Goal: Task Accomplishment & Management: Use online tool/utility

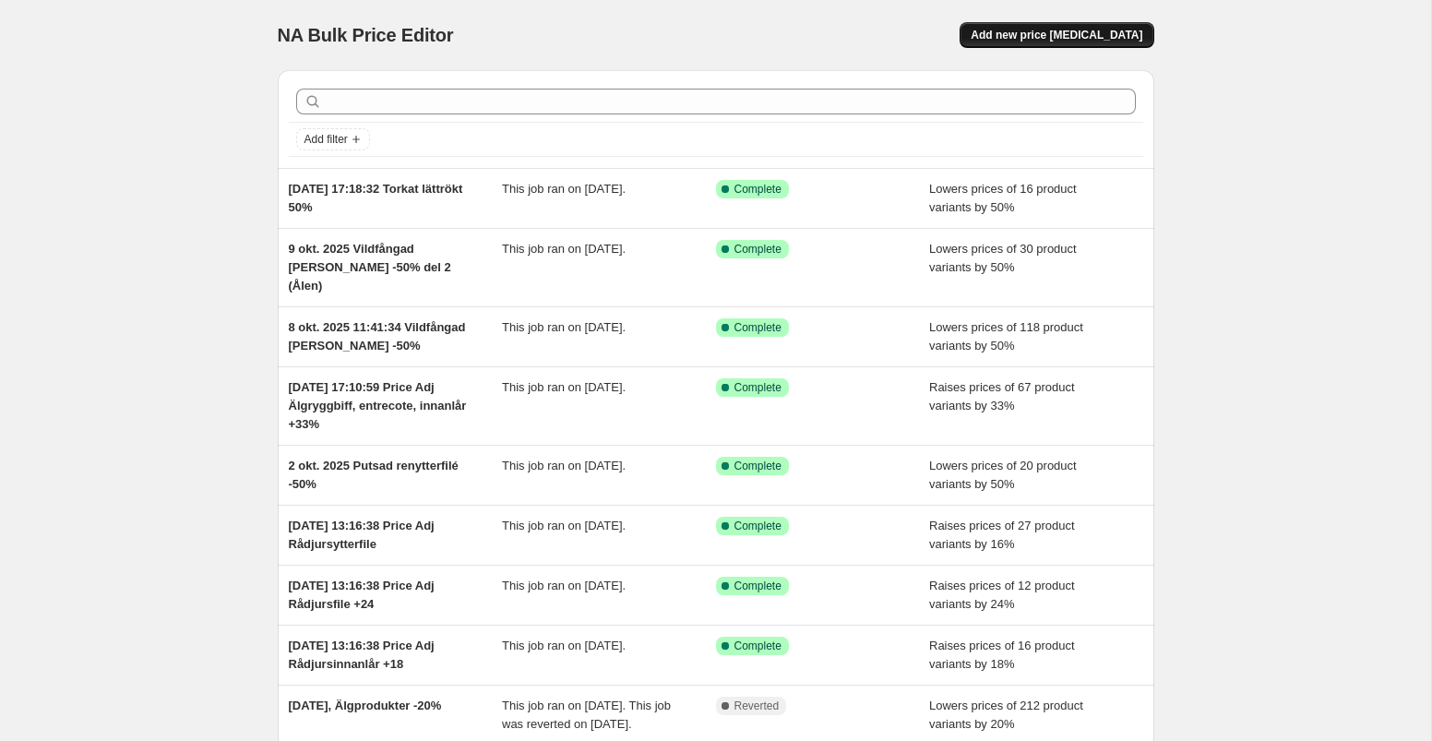
click at [1033, 31] on span "Add new price [MEDICAL_DATA]" at bounding box center [1056, 35] width 172 height 15
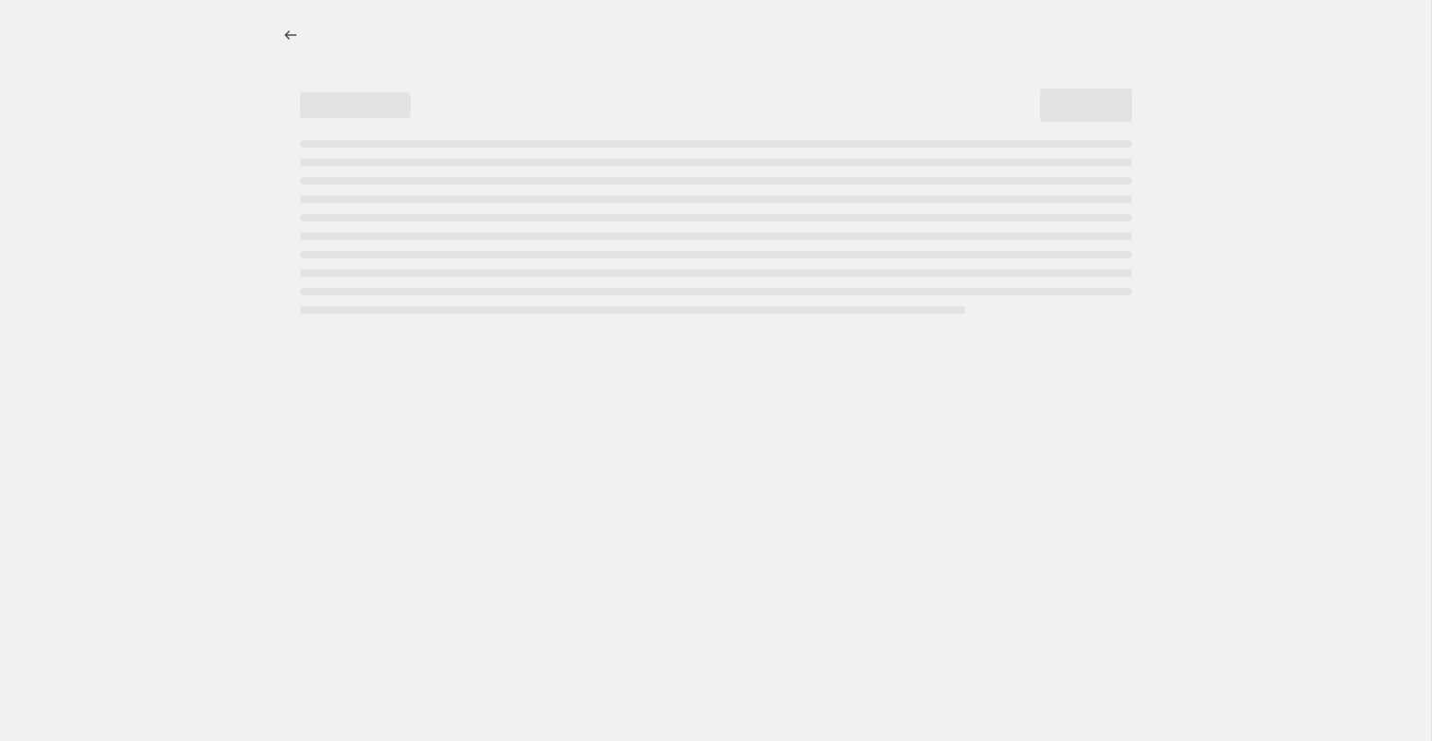
select select "percentage"
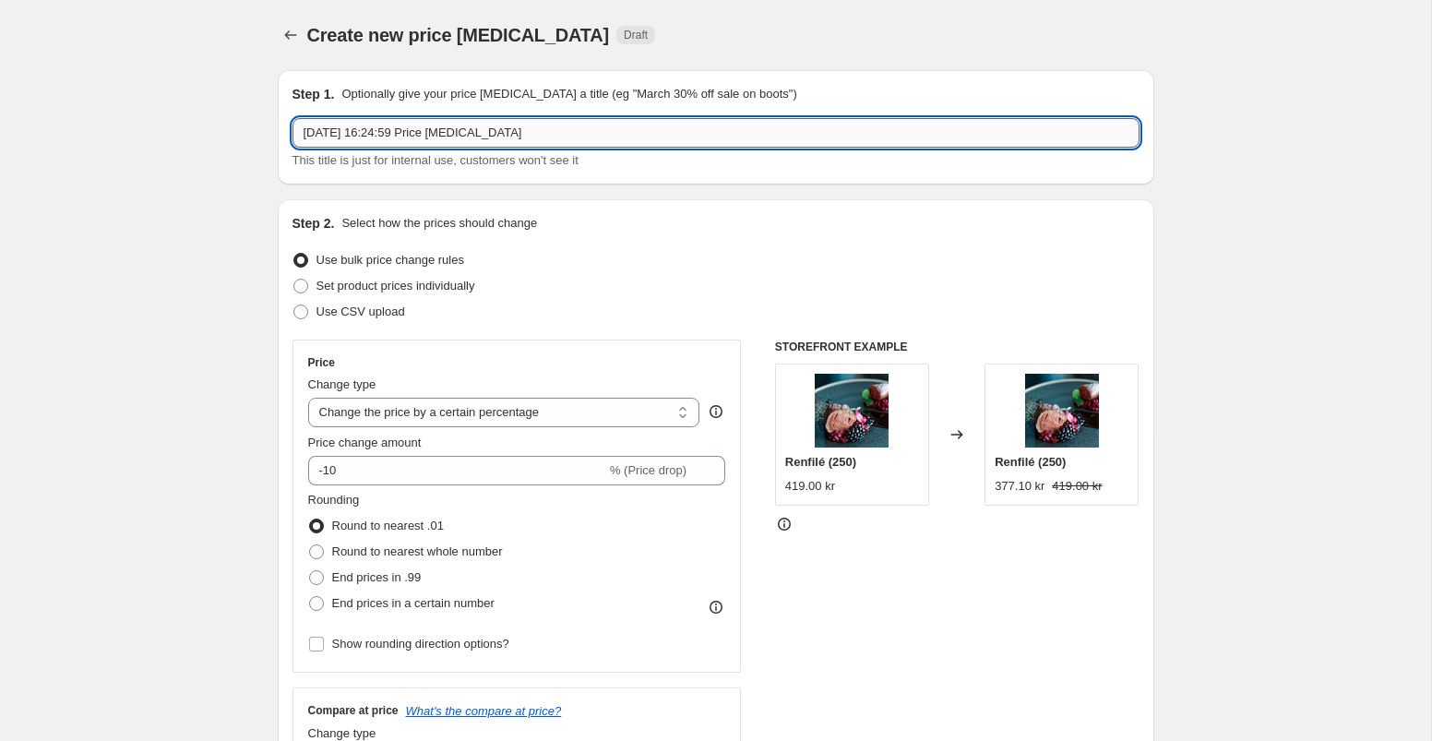
drag, startPoint x: 589, startPoint y: 133, endPoint x: 468, endPoint y: 135, distance: 120.9
click at [468, 135] on input "[DATE] 16:24:59 Price [MEDICAL_DATA]" at bounding box center [715, 133] width 847 height 30
type input "[DATE] 16:24:59 Price Adj Renfile Kalv, Reninnan Kalv +21%"
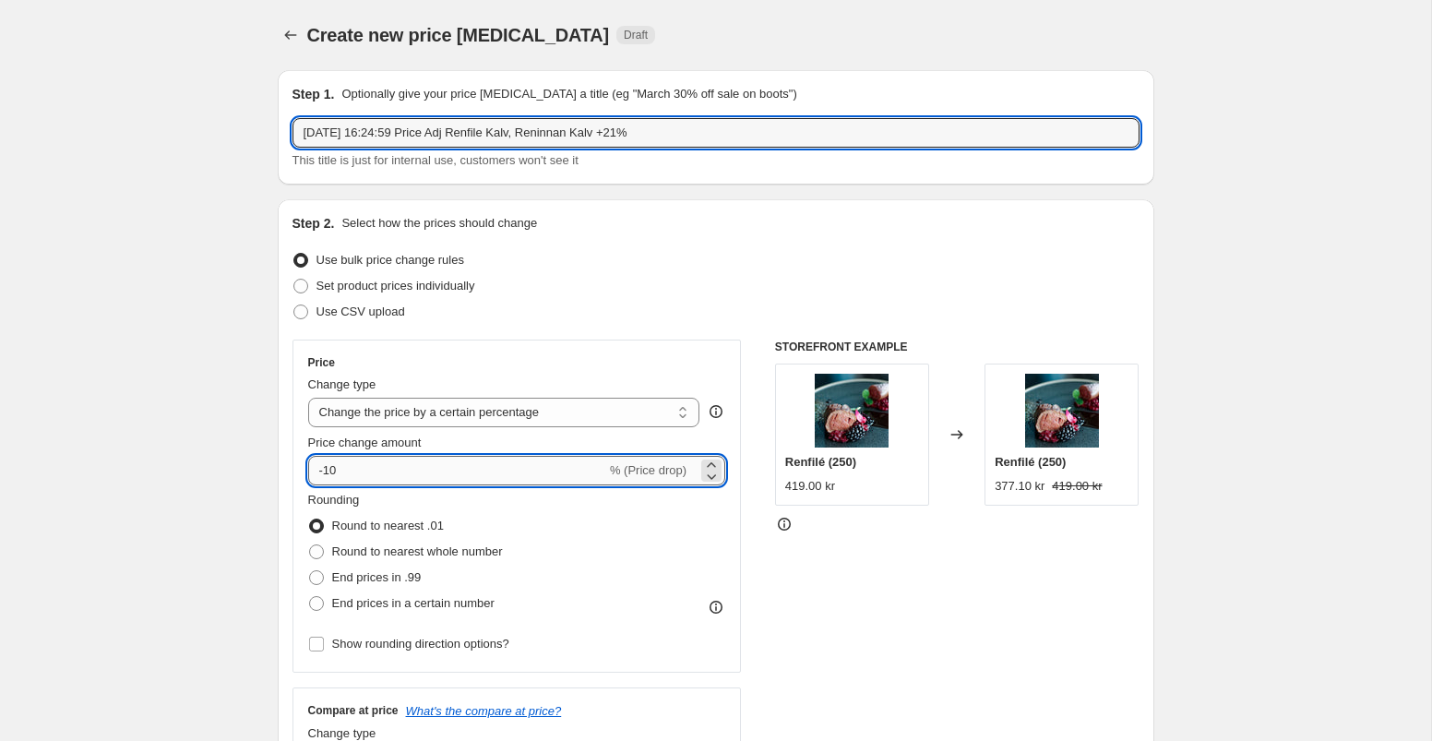
click at [367, 472] on input "-10" at bounding box center [457, 471] width 298 height 30
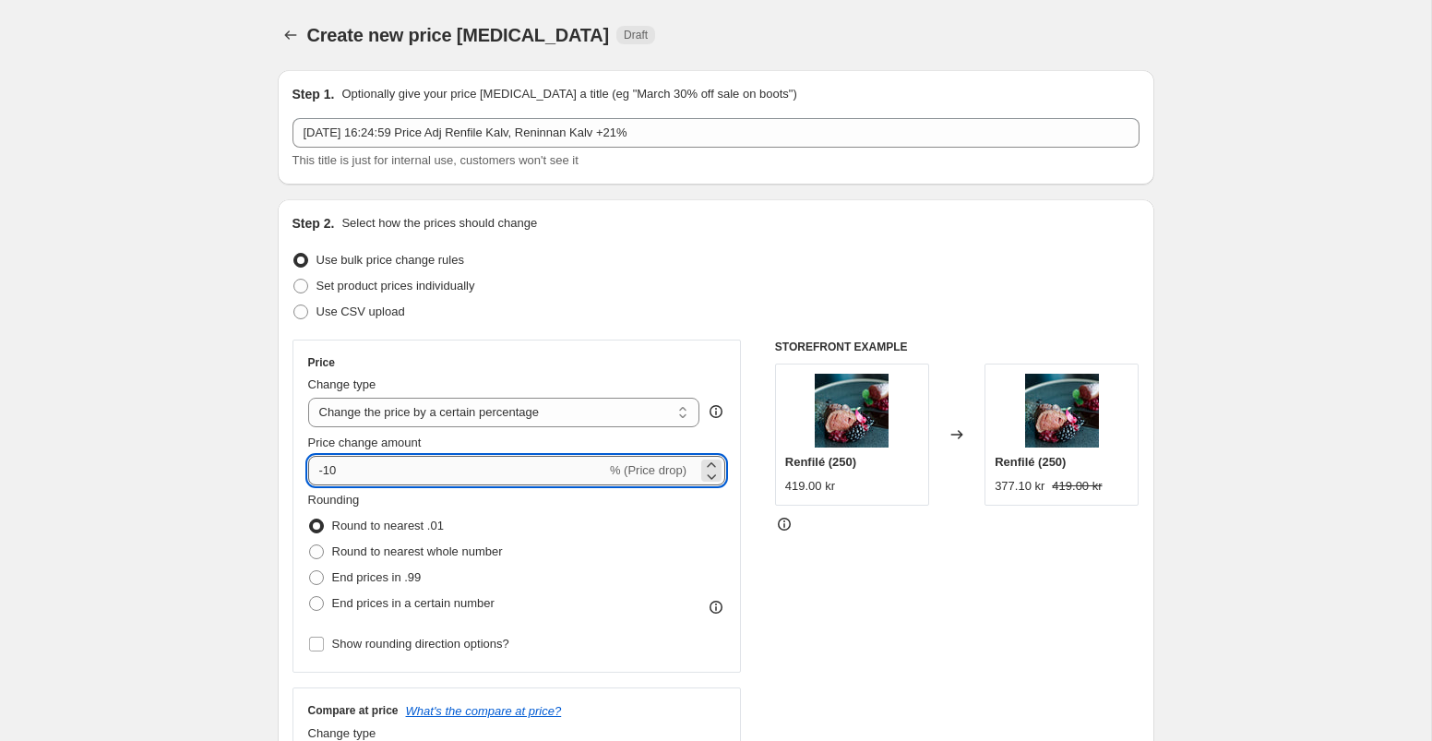
type input "-1"
type input "21"
click at [756, 444] on div "Price Change type Change the price to a certain amount Change the price by a ce…" at bounding box center [715, 565] width 847 height 452
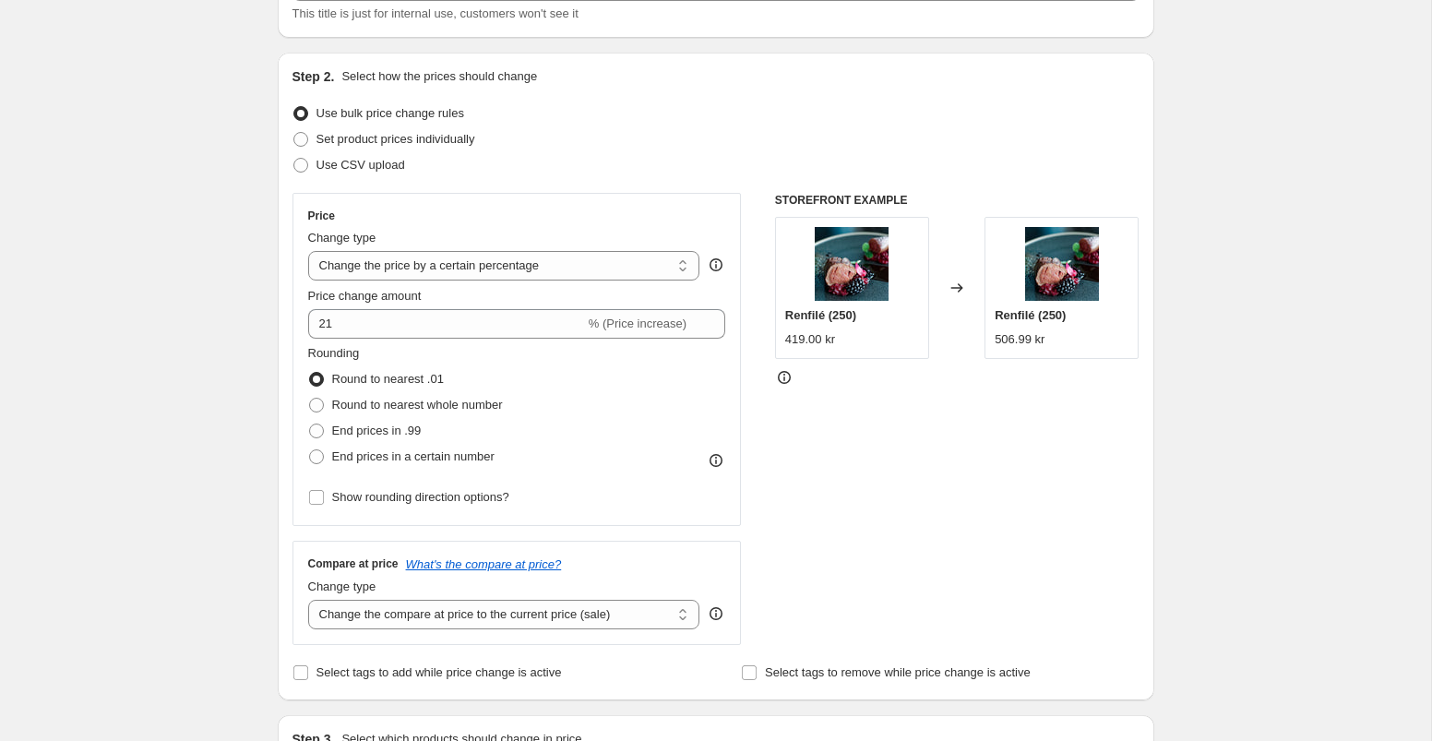
scroll to position [158, 0]
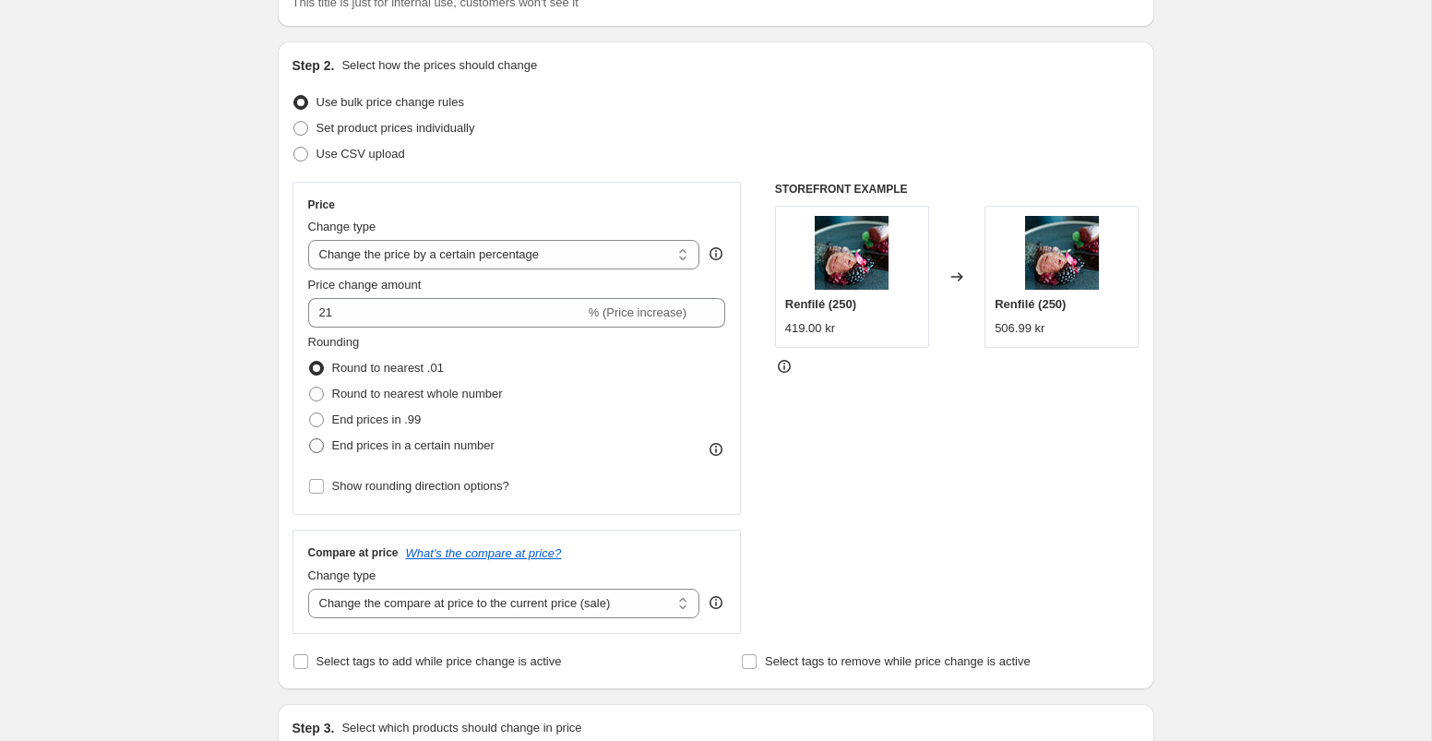
click at [315, 448] on span at bounding box center [316, 445] width 15 height 15
click at [310, 439] on input "End prices in a certain number" at bounding box center [309, 438] width 1 height 1
radio input "true"
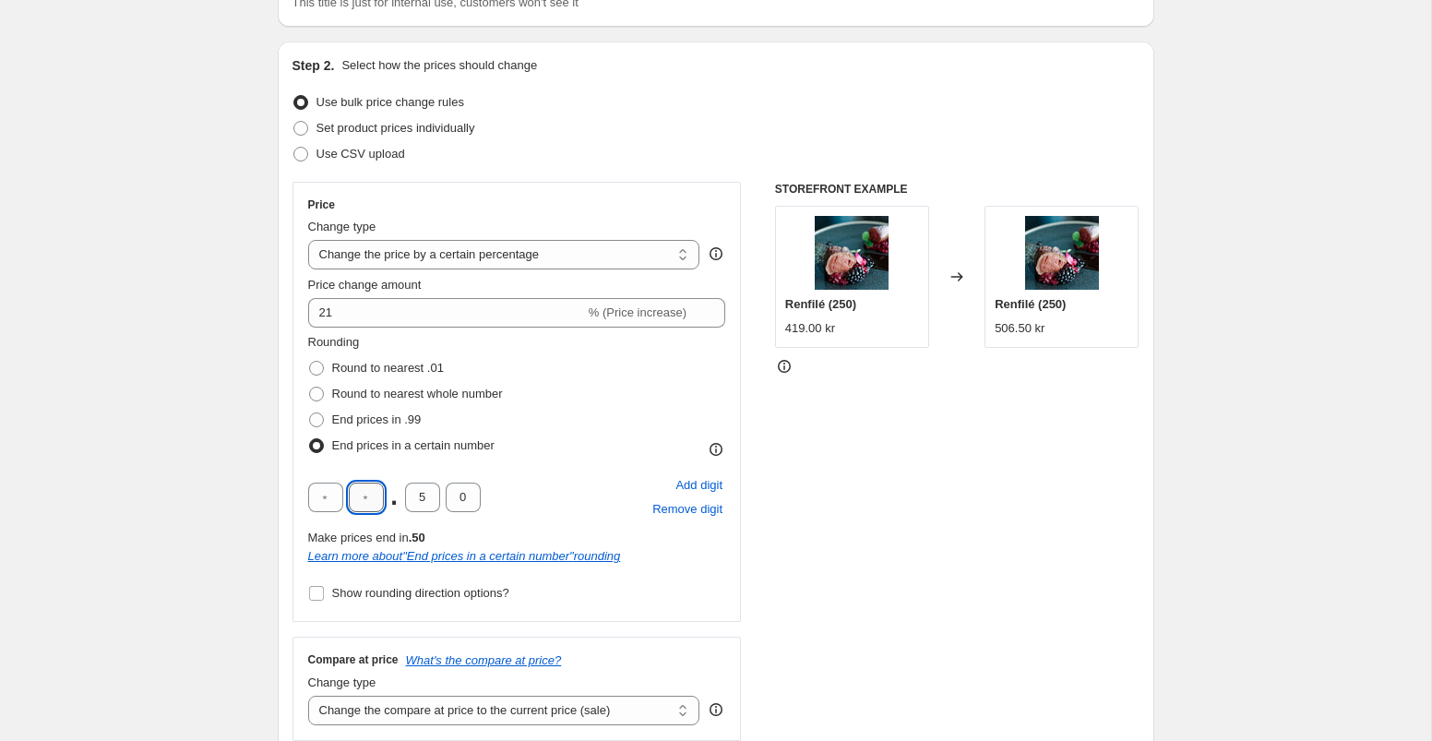
click at [370, 499] on input "text" at bounding box center [366, 497] width 35 height 30
type input "9"
type input "0"
click at [761, 471] on div "Price Change type Change the price to a certain amount Change the price by a ce…" at bounding box center [715, 461] width 847 height 559
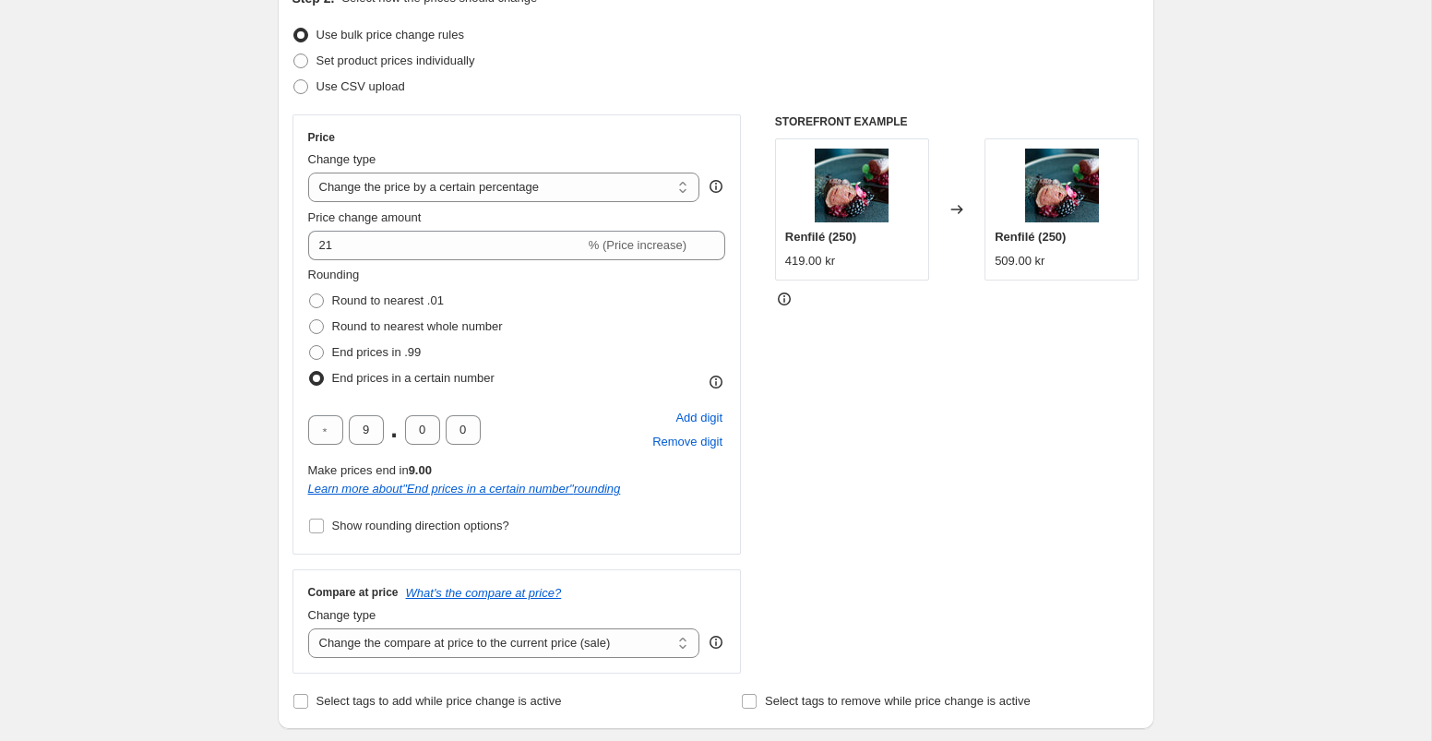
scroll to position [290, 0]
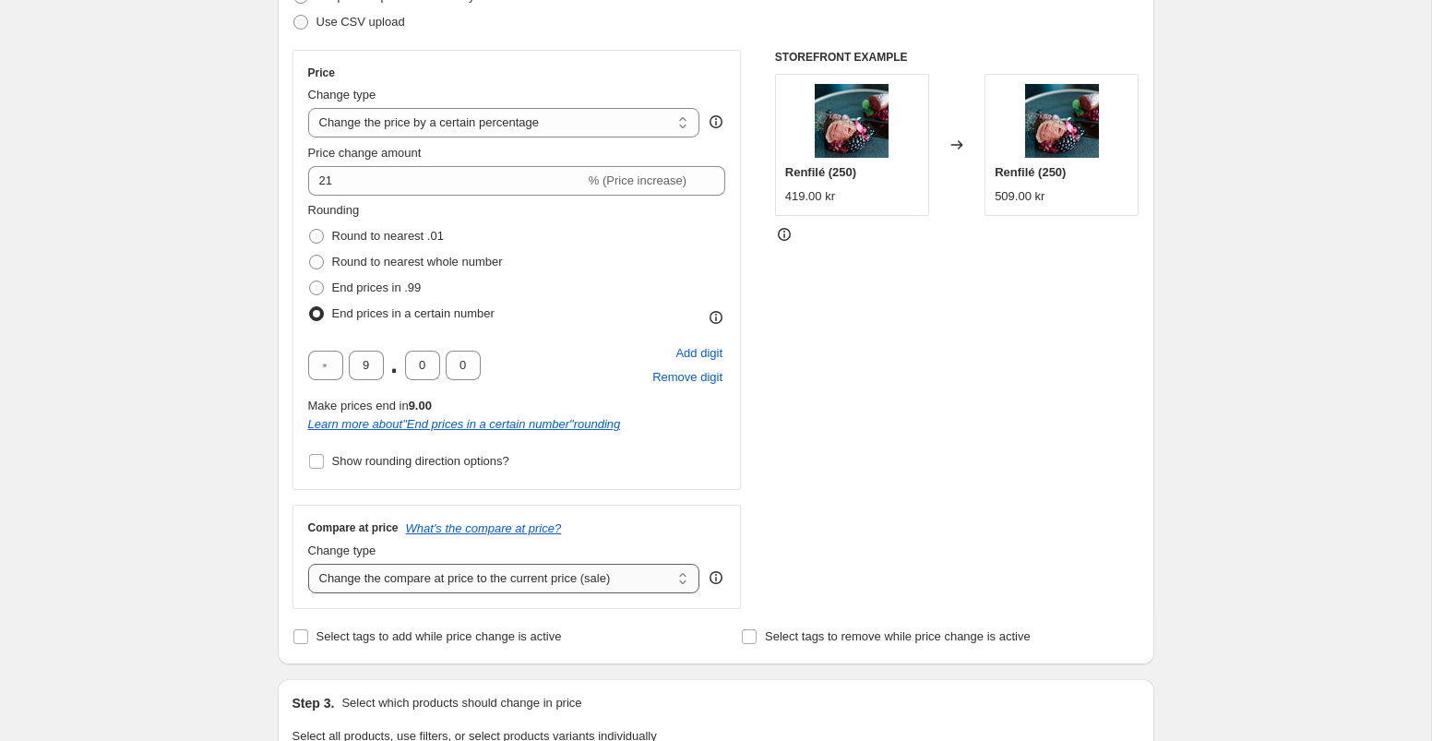
click at [634, 581] on select "Change the compare at price to the current price (sale) Change the compare at p…" at bounding box center [504, 579] width 392 height 30
select select "remove"
click at [308, 564] on select "Change the compare at price to the current price (sale) Change the compare at p…" at bounding box center [504, 579] width 392 height 30
click at [764, 487] on div "Price Change type Change the price to a certain amount Change the price by a ce…" at bounding box center [715, 329] width 847 height 559
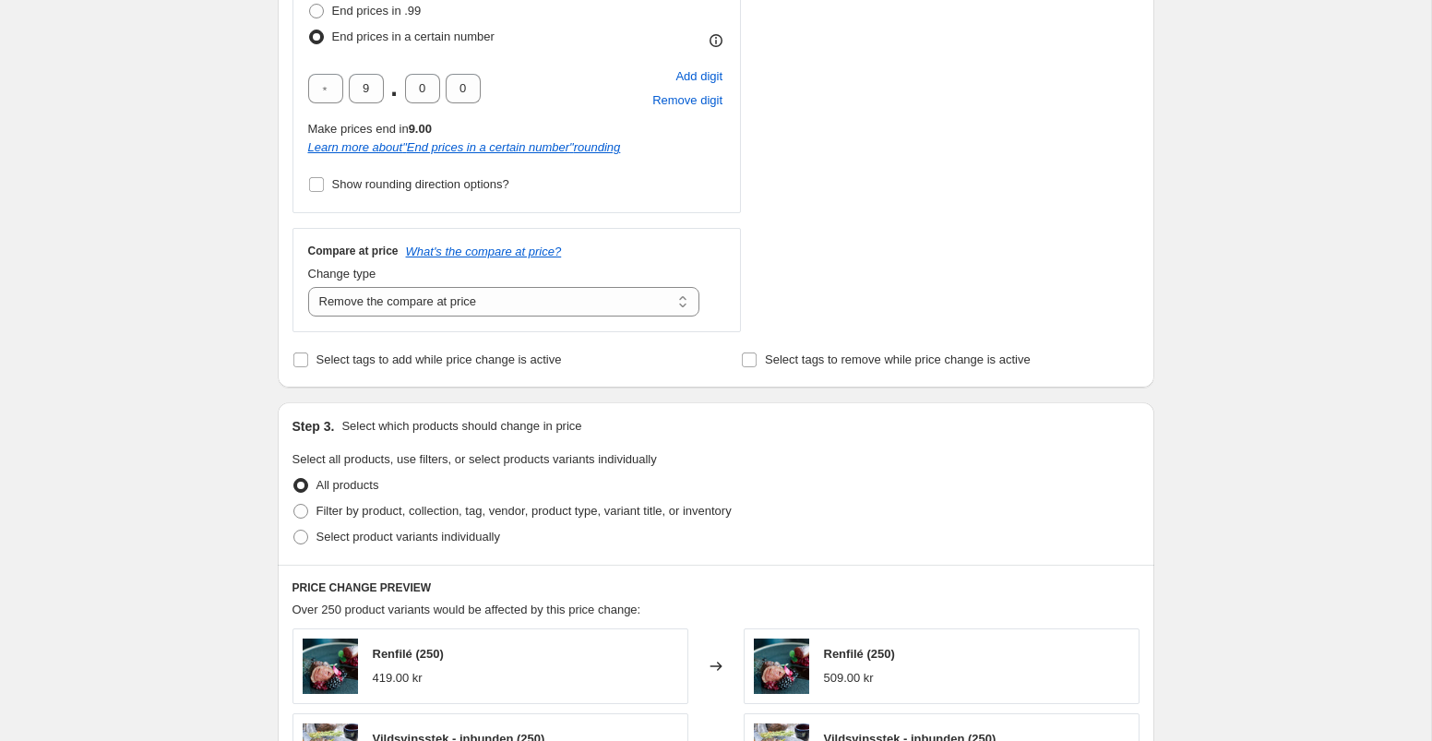
scroll to position [588, 0]
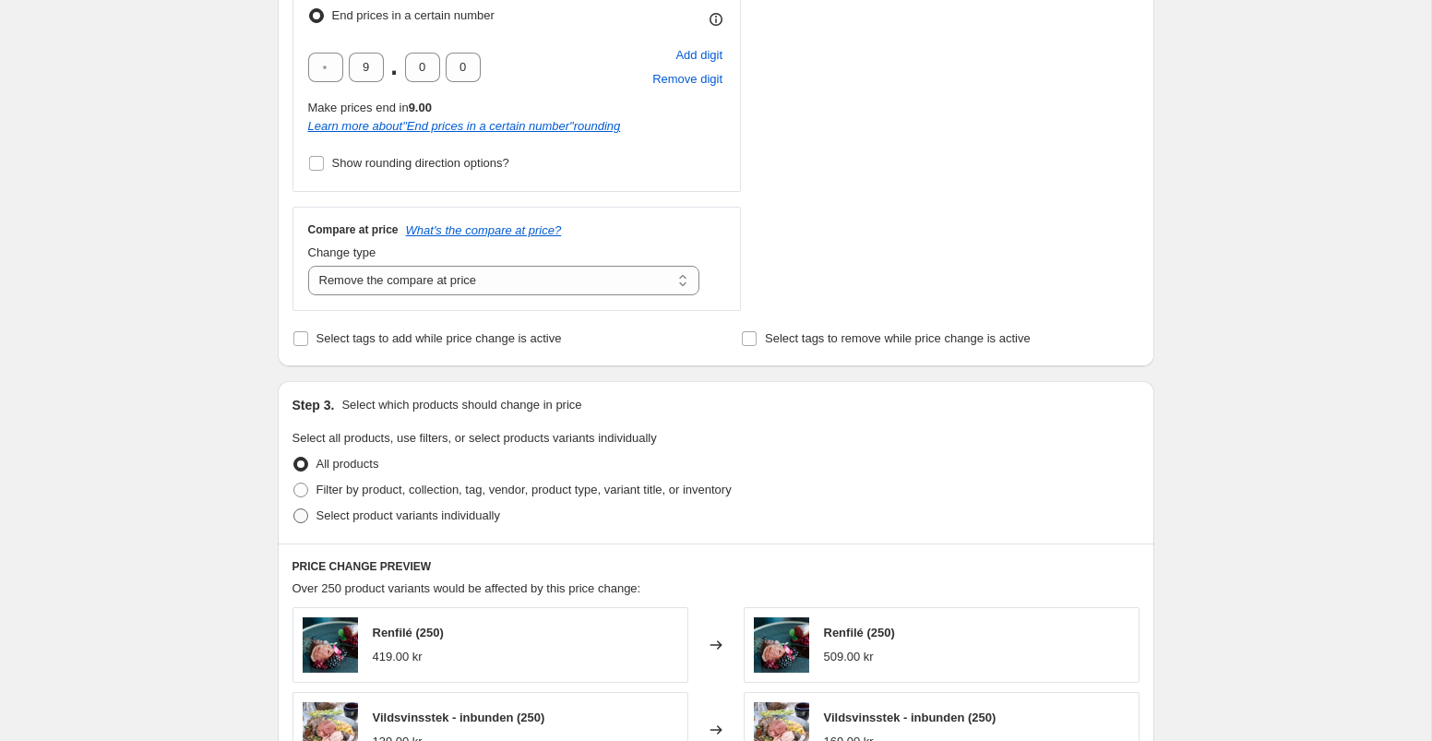
click at [300, 517] on span at bounding box center [300, 515] width 15 height 15
click at [294, 509] on input "Select product variants individually" at bounding box center [293, 508] width 1 height 1
radio input "true"
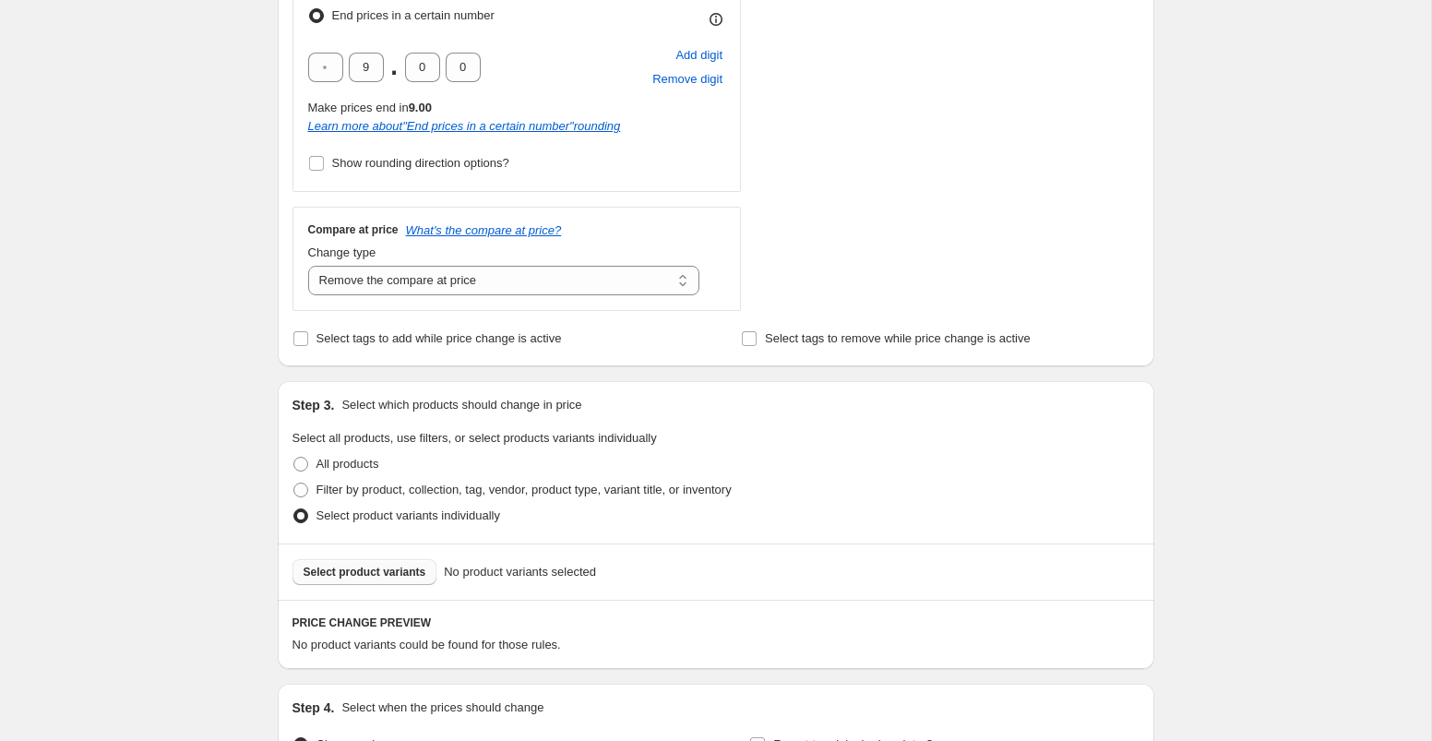
click at [369, 570] on span "Select product variants" at bounding box center [365, 572] width 123 height 15
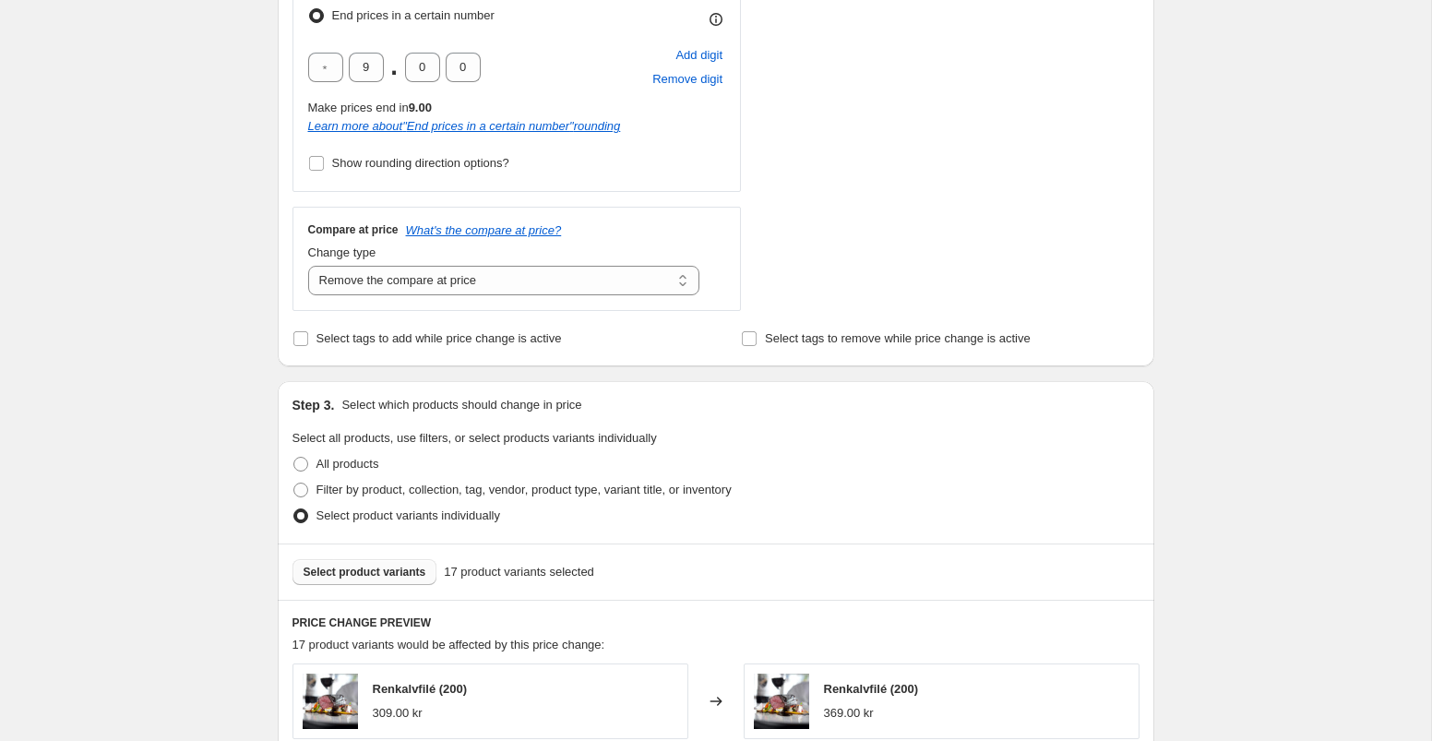
click at [379, 569] on span "Select product variants" at bounding box center [365, 572] width 123 height 15
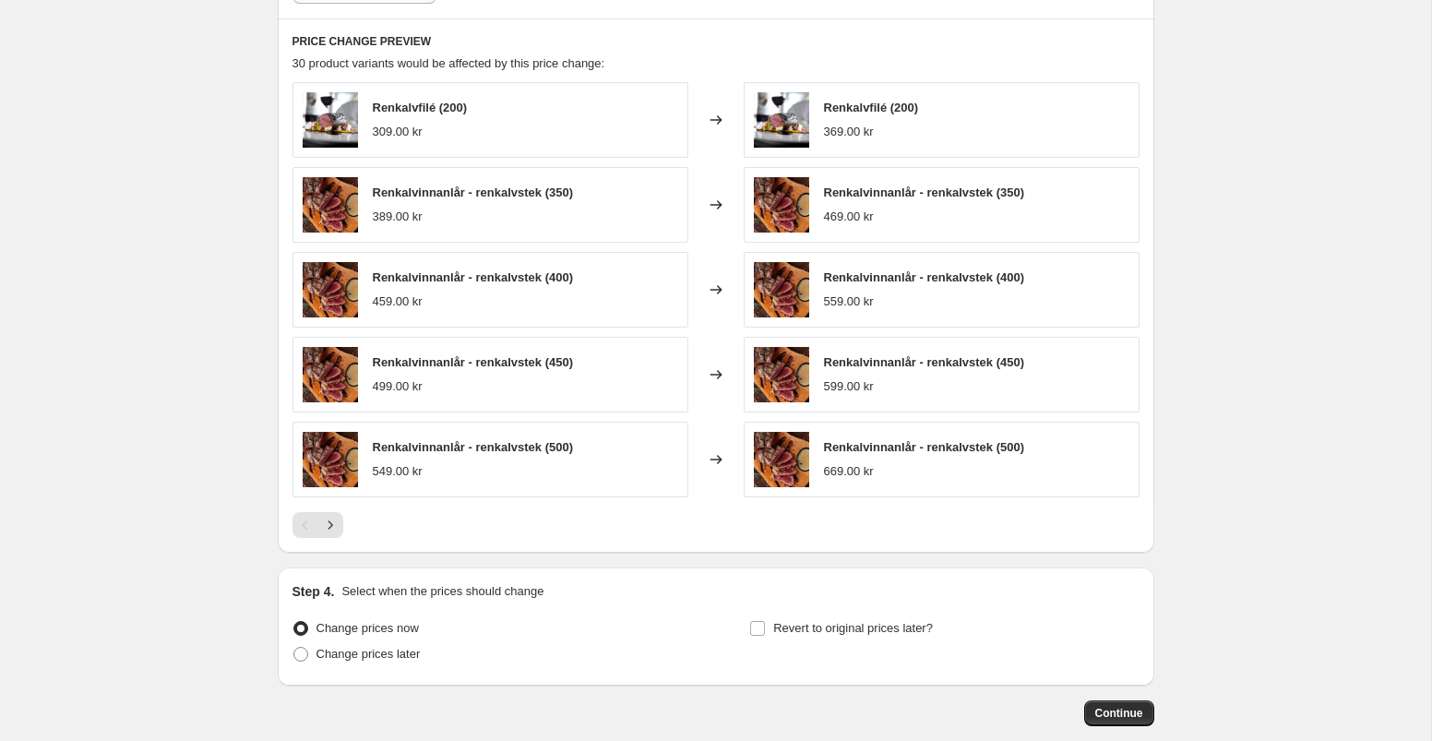
scroll to position [1267, 0]
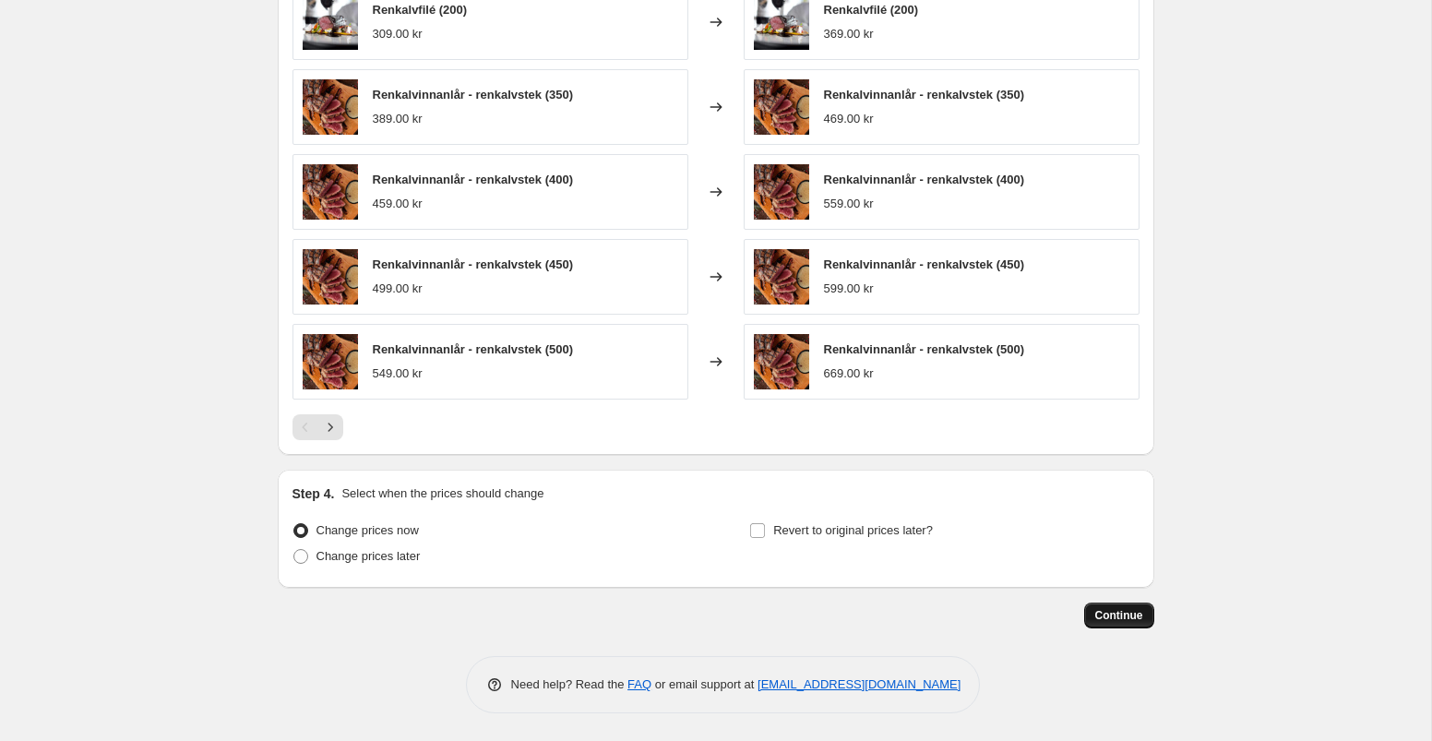
click at [1117, 615] on span "Continue" at bounding box center [1119, 615] width 48 height 15
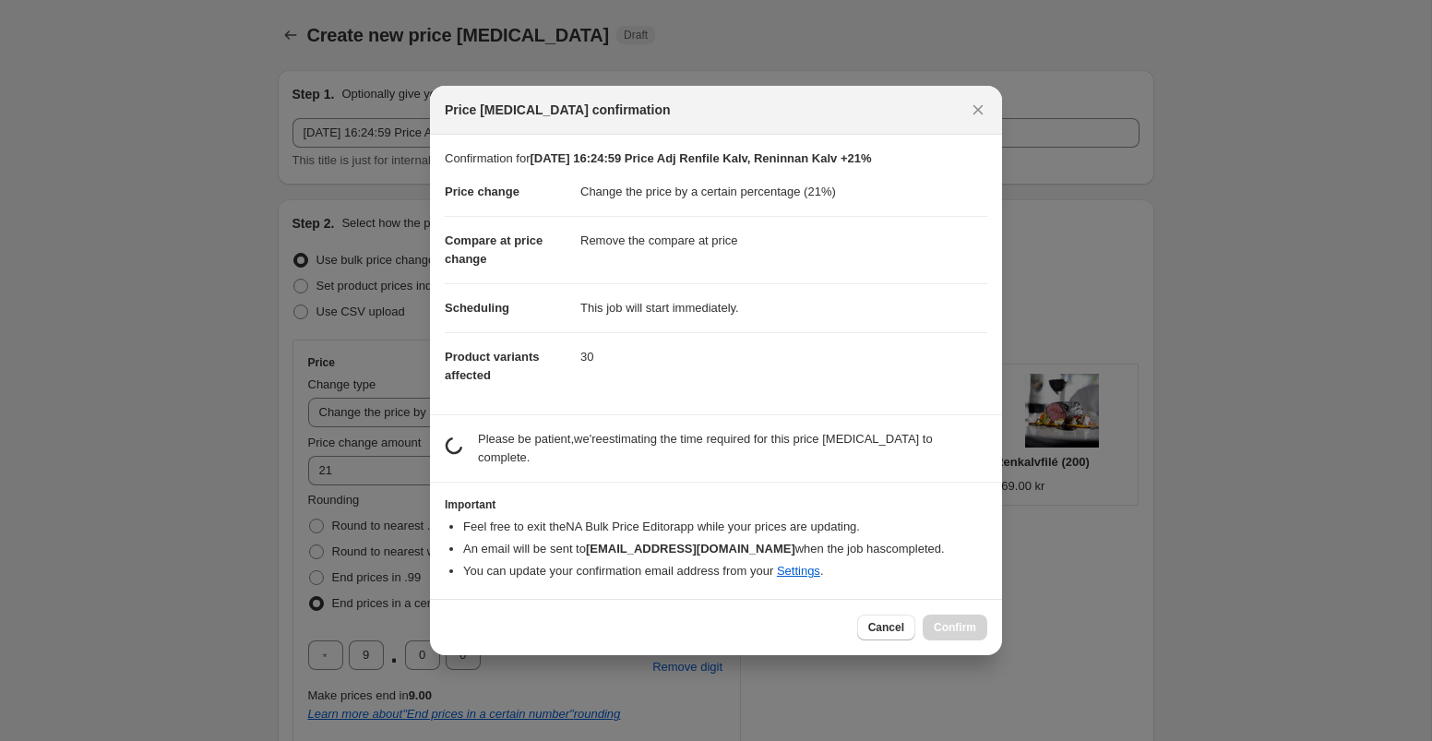
scroll to position [0, 0]
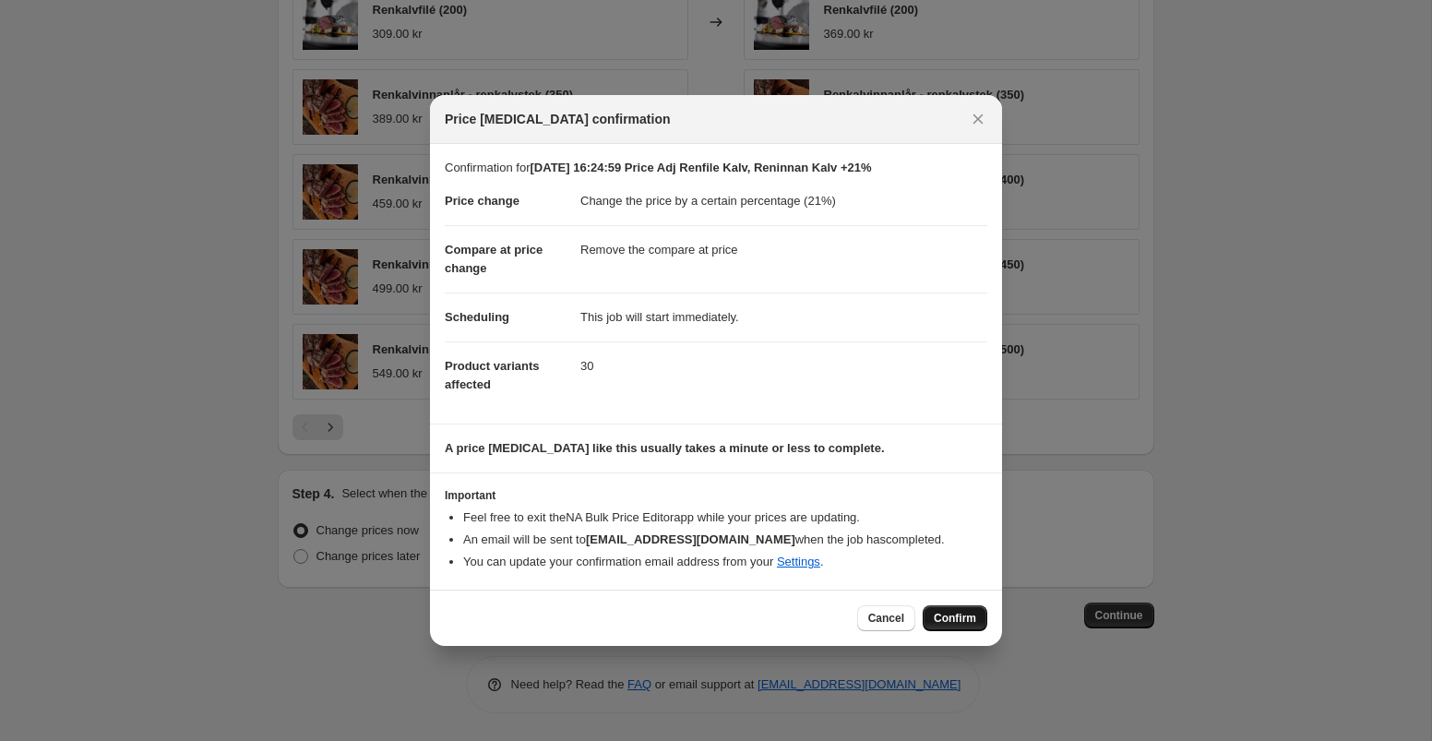
click at [957, 620] on span "Confirm" at bounding box center [955, 618] width 42 height 15
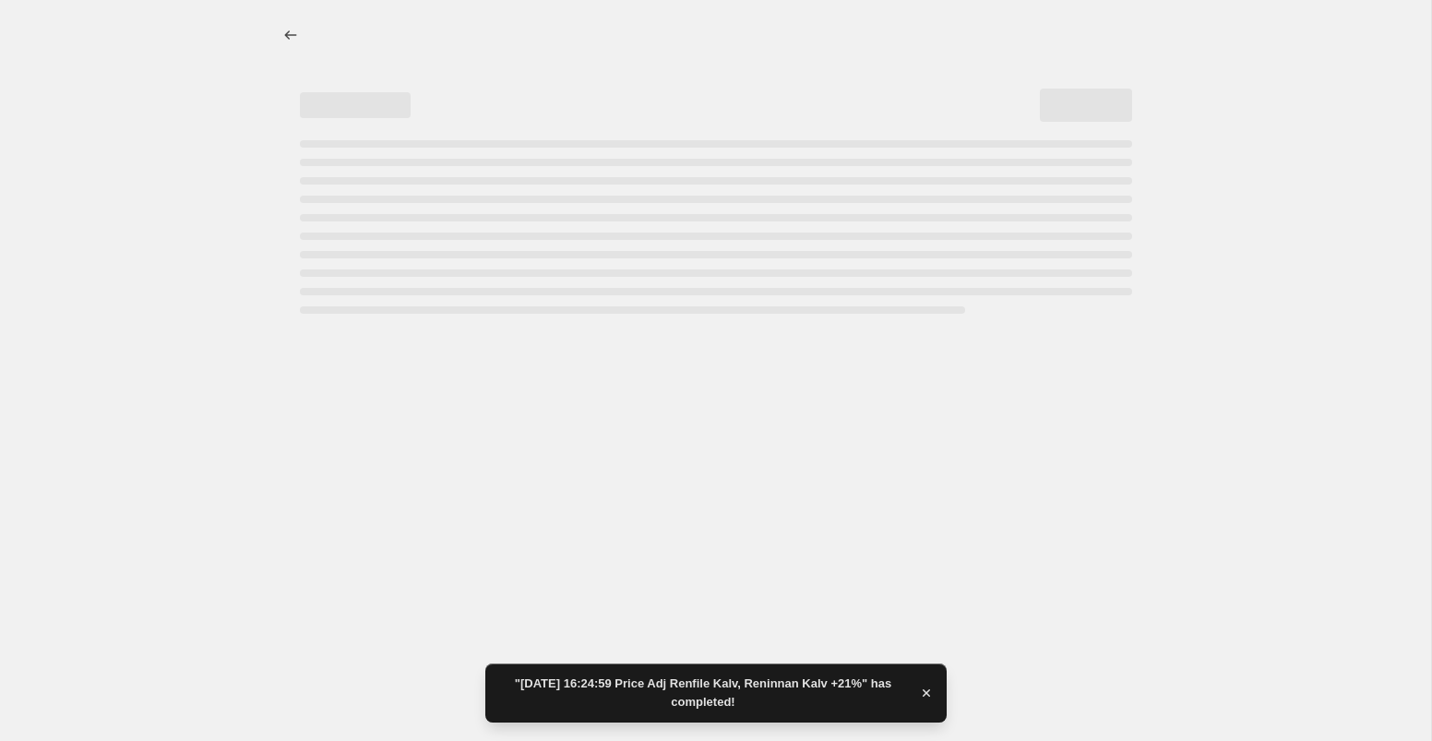
select select "percentage"
select select "remove"
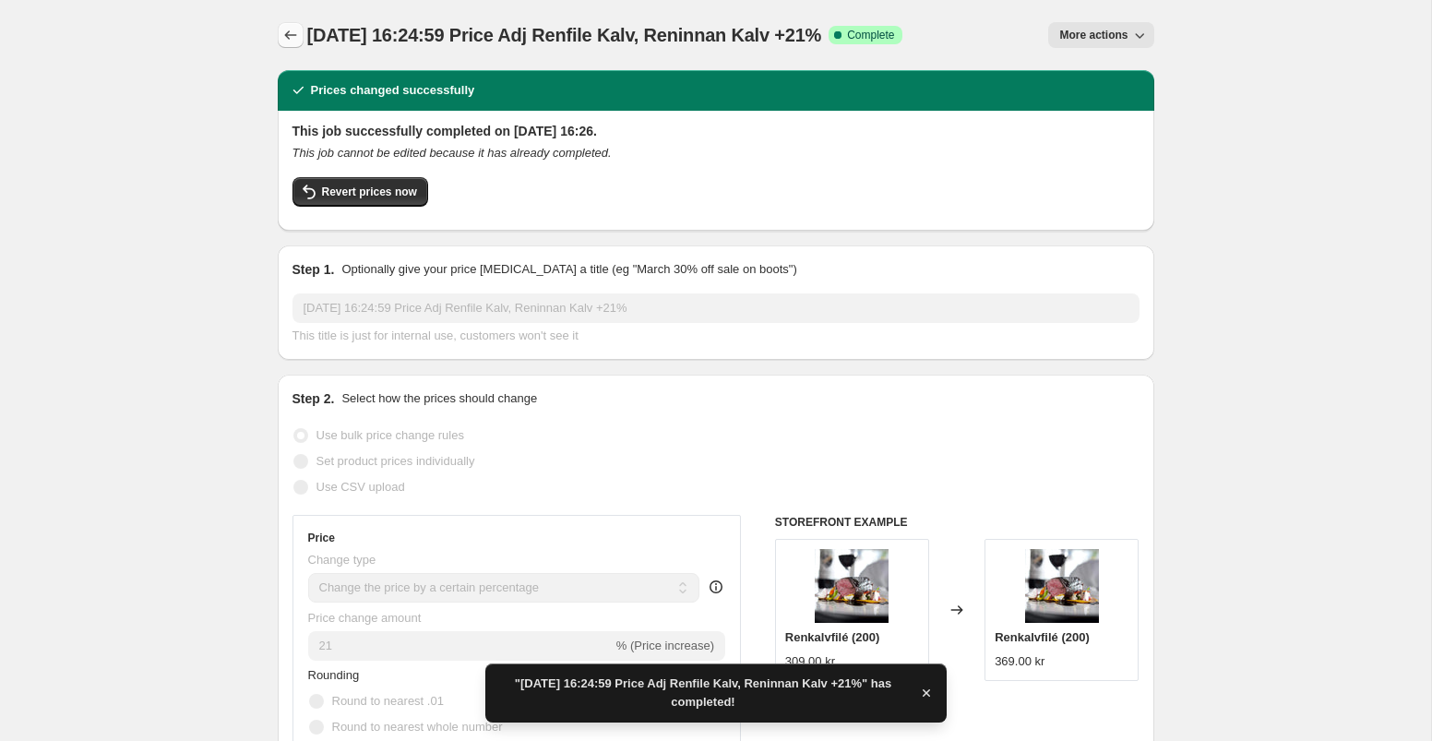
click at [288, 33] on icon "Price change jobs" at bounding box center [290, 35] width 18 height 18
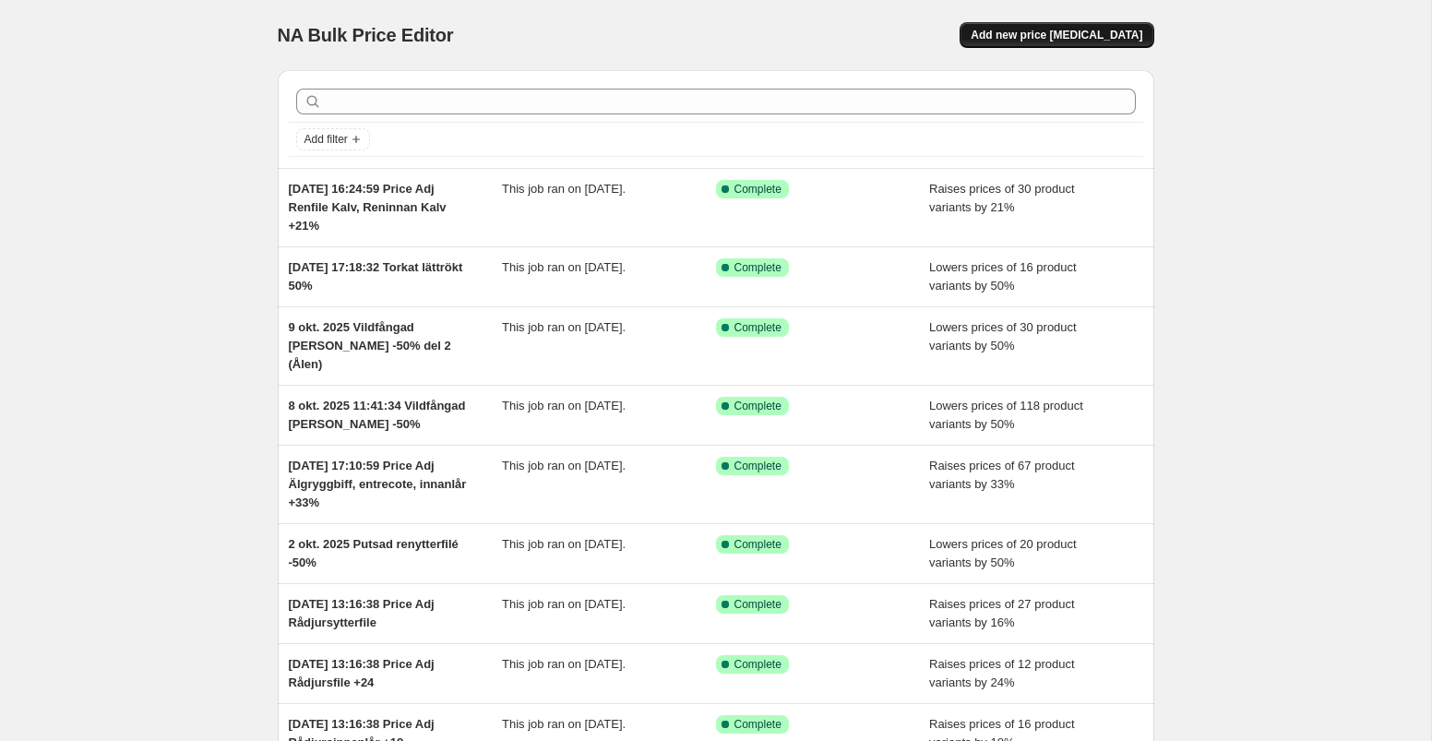
click at [1055, 37] on span "Add new price [MEDICAL_DATA]" at bounding box center [1056, 35] width 172 height 15
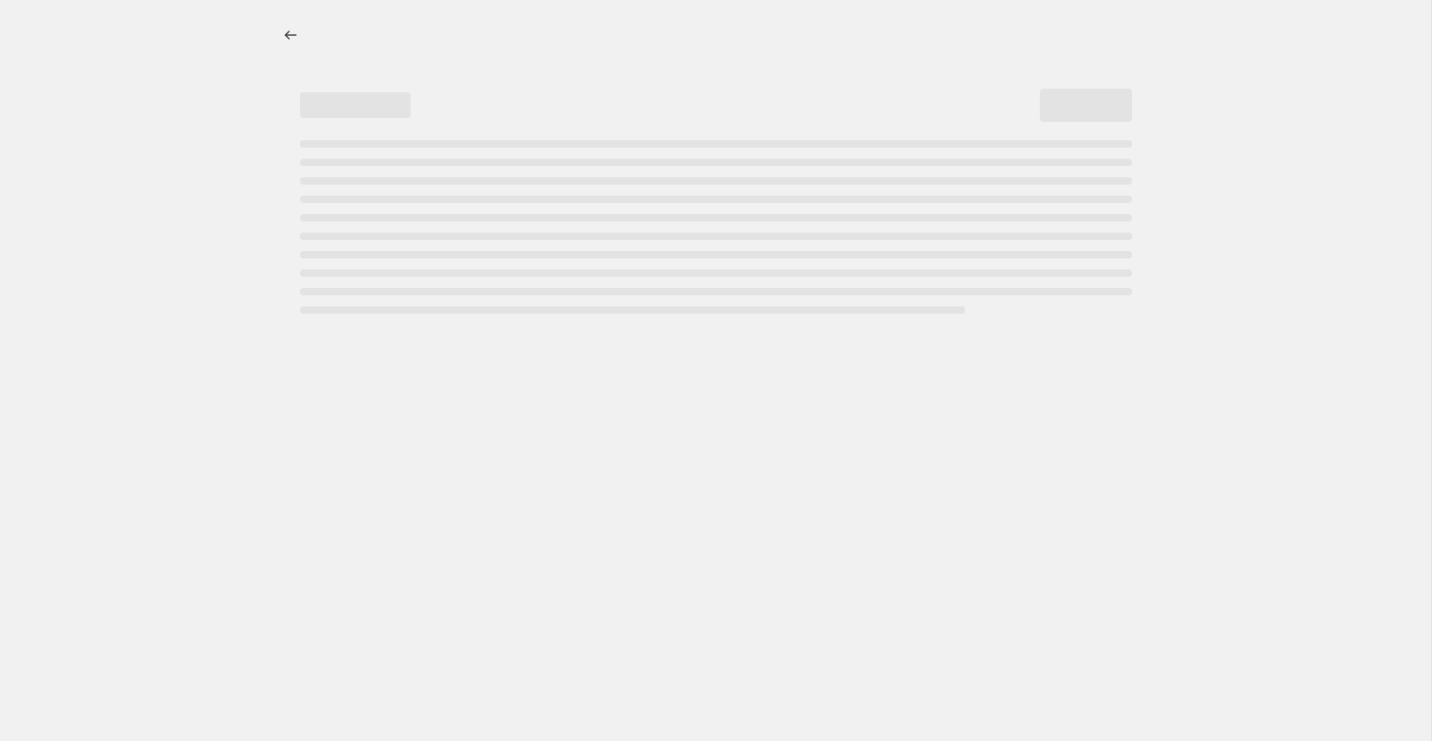
select select "percentage"
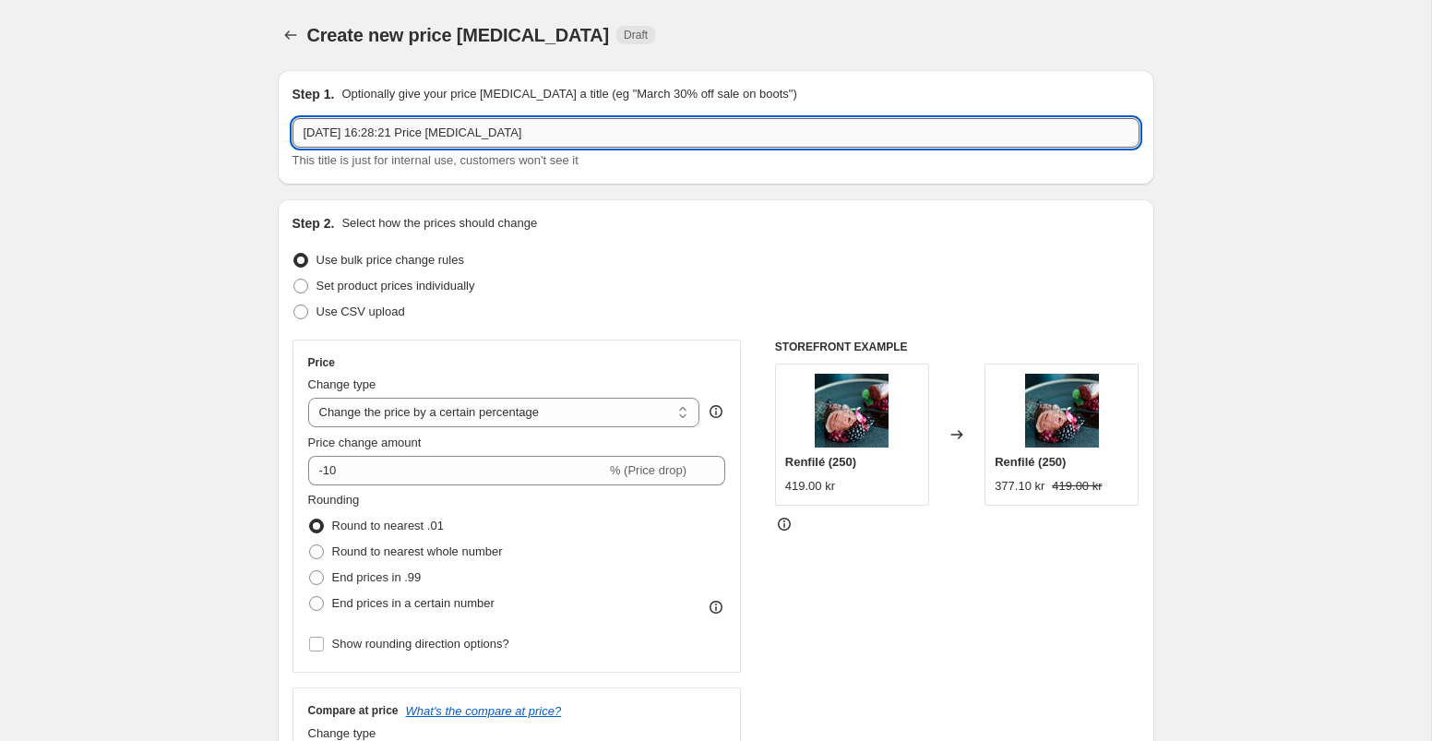
click at [625, 139] on input "12 Oct 2025, 16:28:21 Price change job" at bounding box center [715, 133] width 847 height 30
type input "12 Oct 2025, 16:28:21 Price Adj Algentrecote +14%"
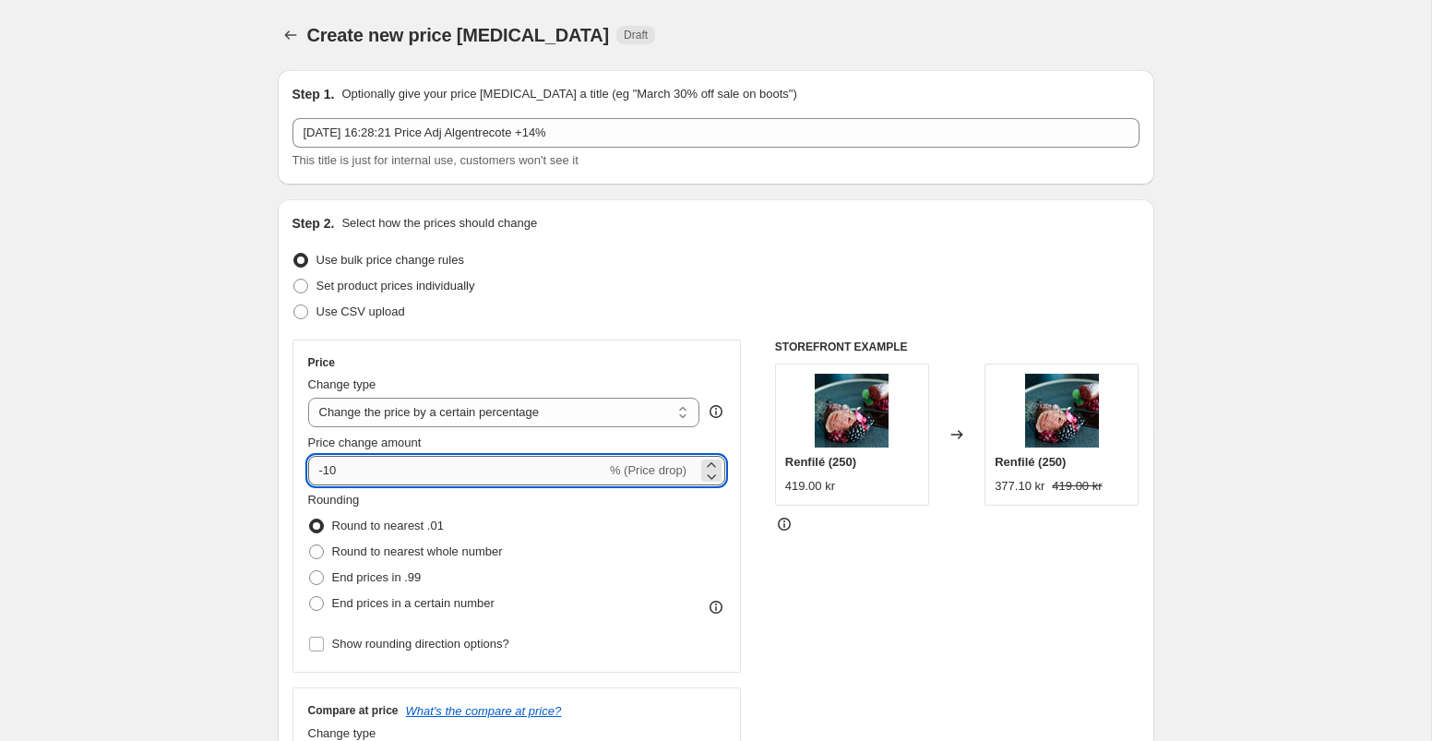
click at [430, 467] on input "-10" at bounding box center [457, 471] width 298 height 30
type input "-1"
type input "14"
click at [756, 479] on div "Price Change type Change the price to a certain amount Change the price by a ce…" at bounding box center [715, 565] width 847 height 452
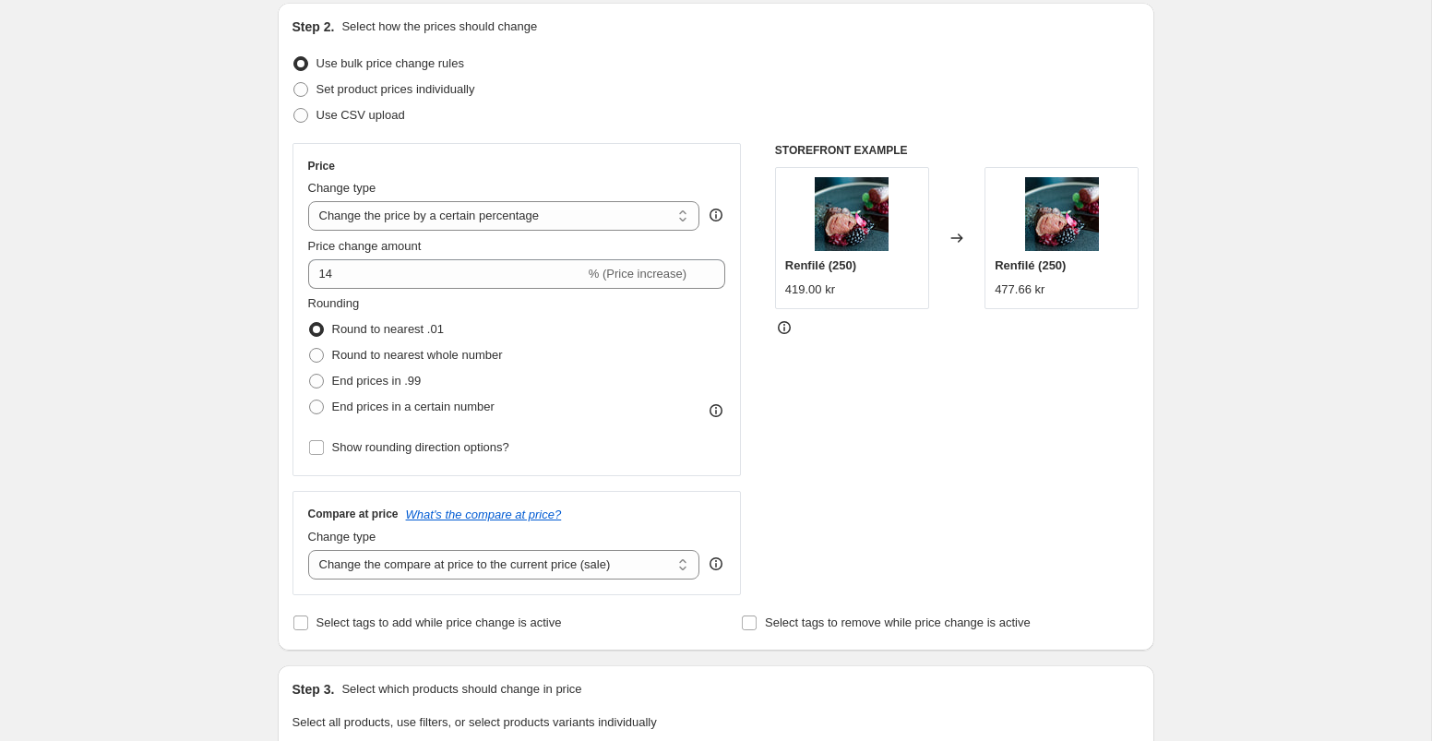
scroll to position [218, 0]
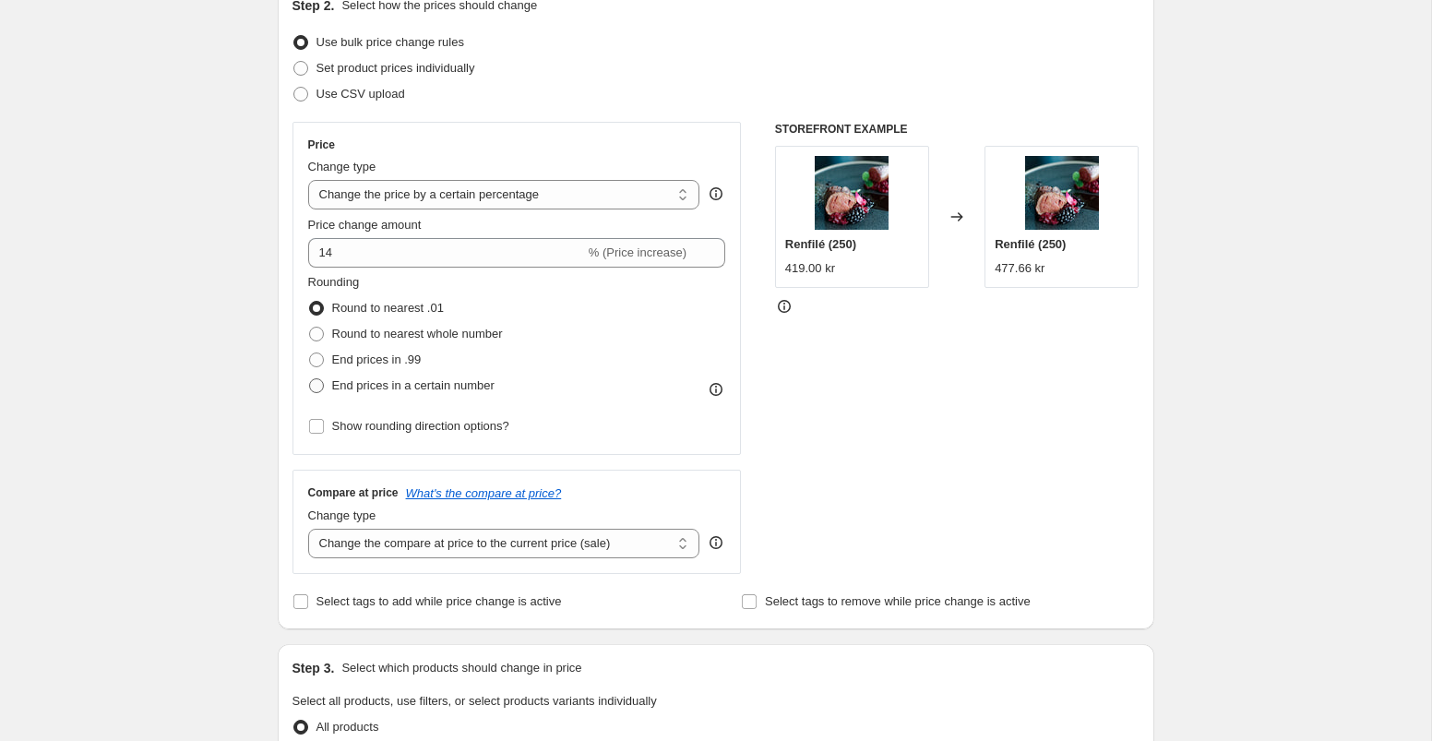
click at [318, 386] on span at bounding box center [316, 385] width 15 height 15
click at [310, 379] on input "End prices in a certain number" at bounding box center [309, 378] width 1 height 1
radio input "true"
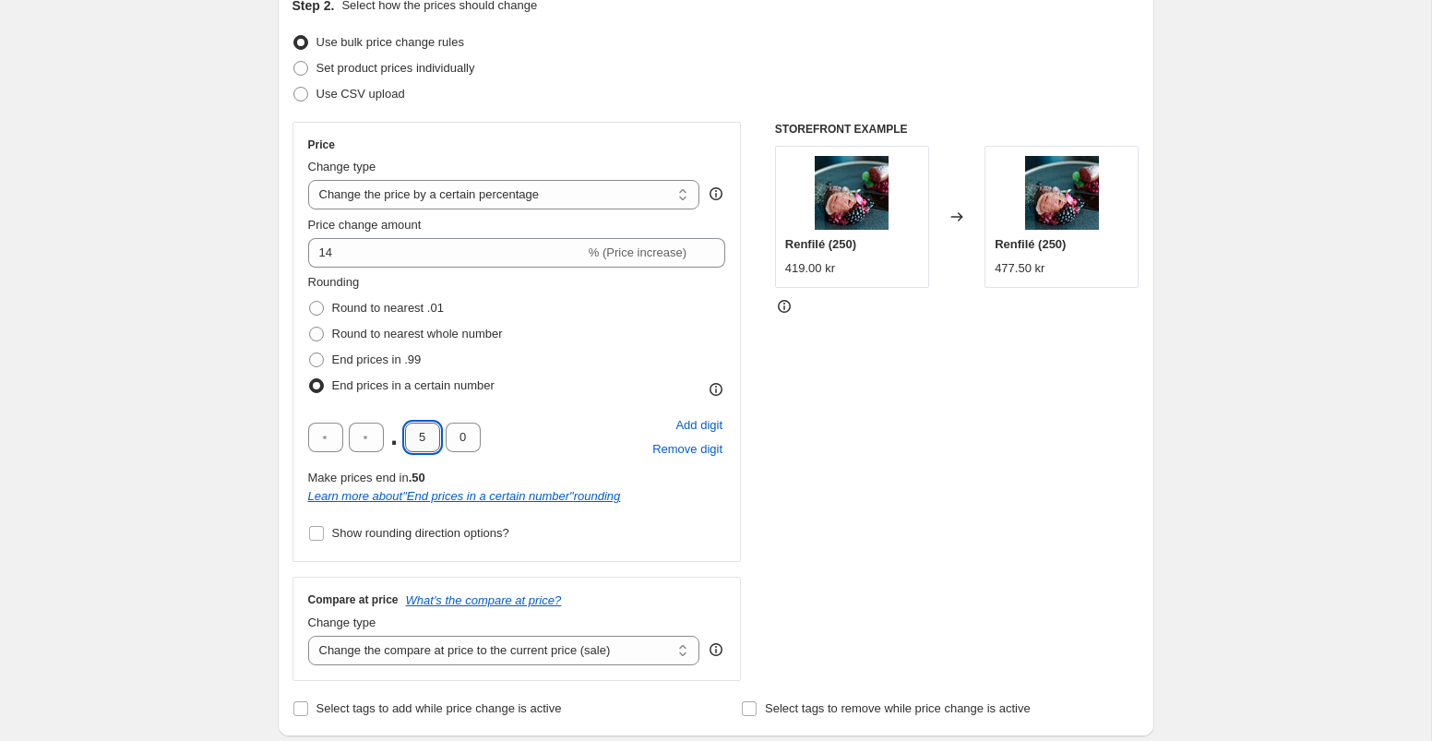
click at [418, 431] on input "5" at bounding box center [422, 438] width 35 height 30
click at [423, 440] on input "5" at bounding box center [422, 438] width 35 height 30
type input "0"
click at [370, 436] on input "text" at bounding box center [366, 438] width 35 height 30
type input "9"
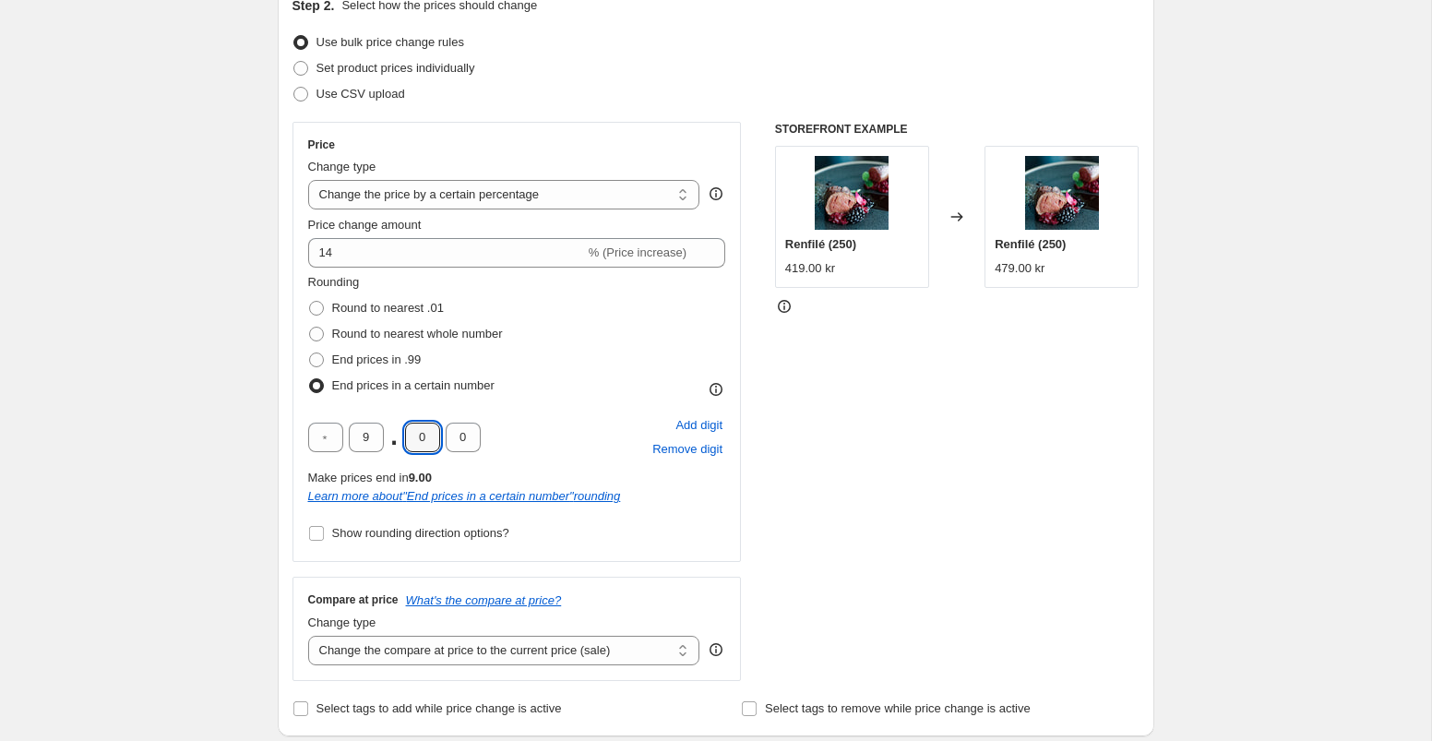
click at [757, 380] on div "Price Change type Change the price to a certain amount Change the price by a ce…" at bounding box center [715, 401] width 847 height 559
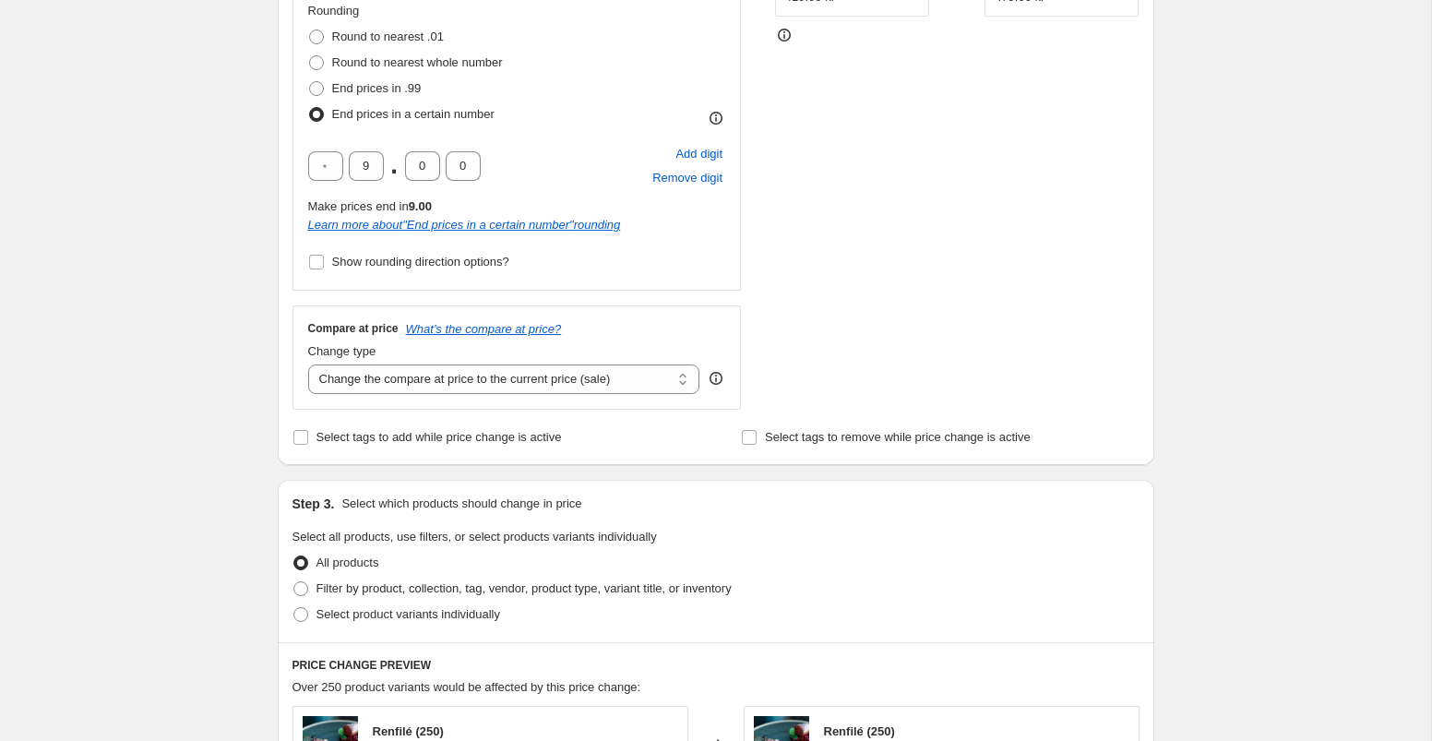
scroll to position [508, 0]
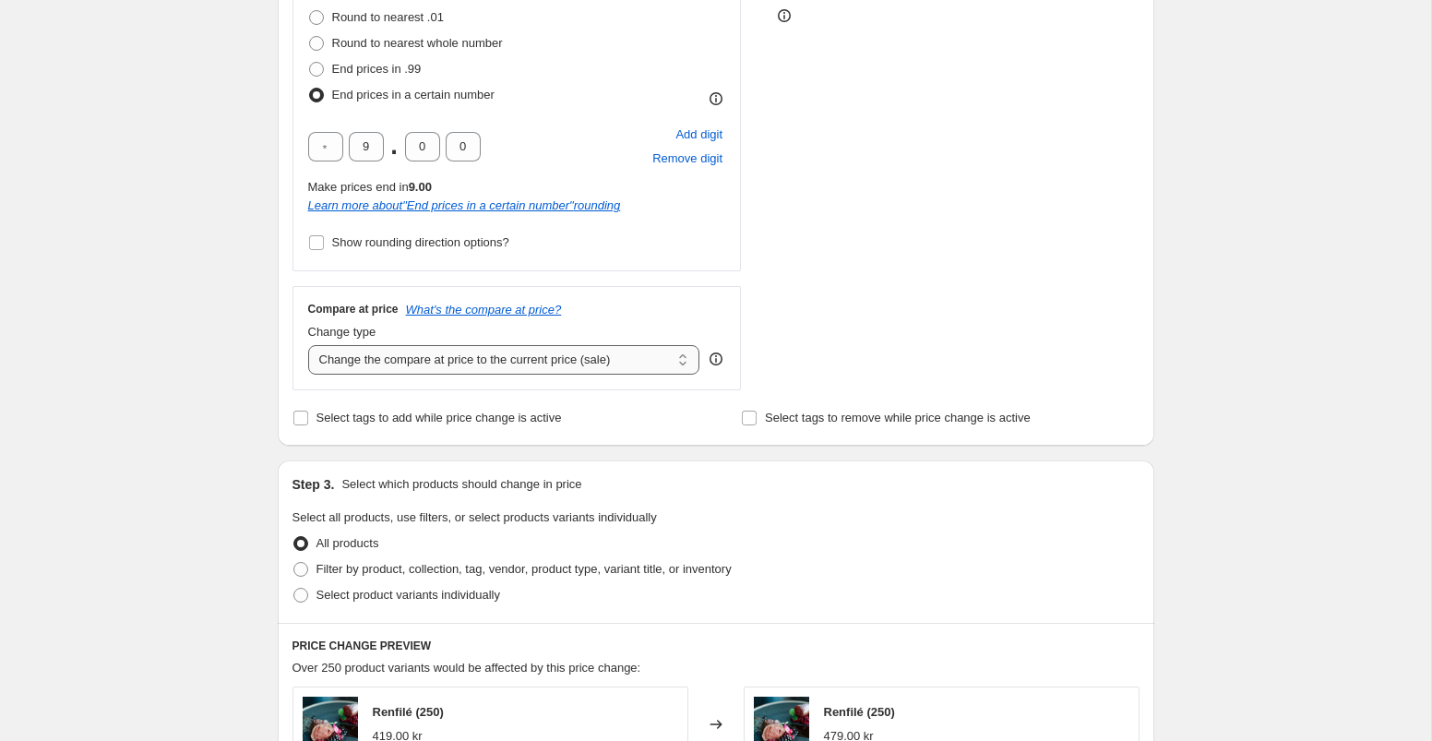
click at [673, 358] on select "Change the compare at price to the current price (sale) Change the compare at p…" at bounding box center [504, 360] width 392 height 30
select select "remove"
click at [308, 345] on select "Change the compare at price to the current price (sale) Change the compare at p…" at bounding box center [504, 360] width 392 height 30
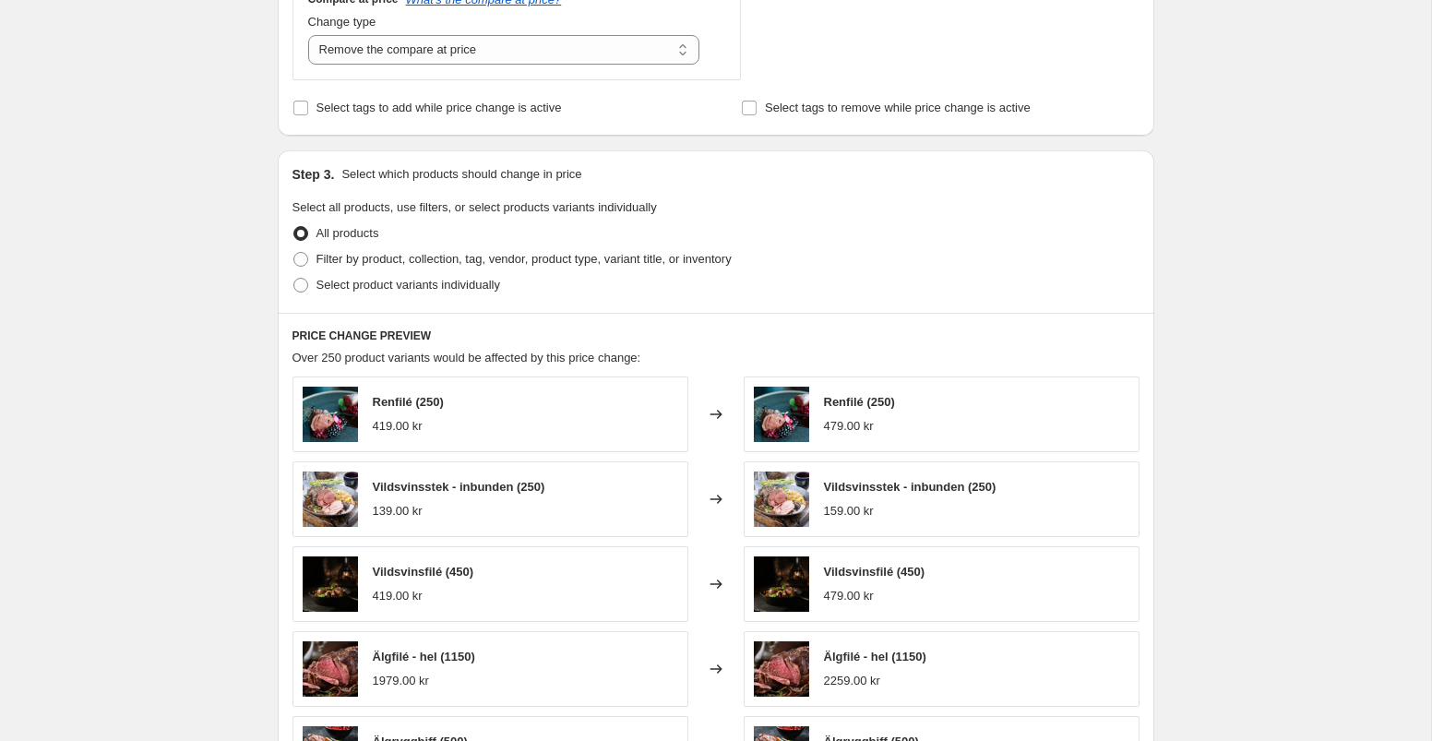
scroll to position [845, 0]
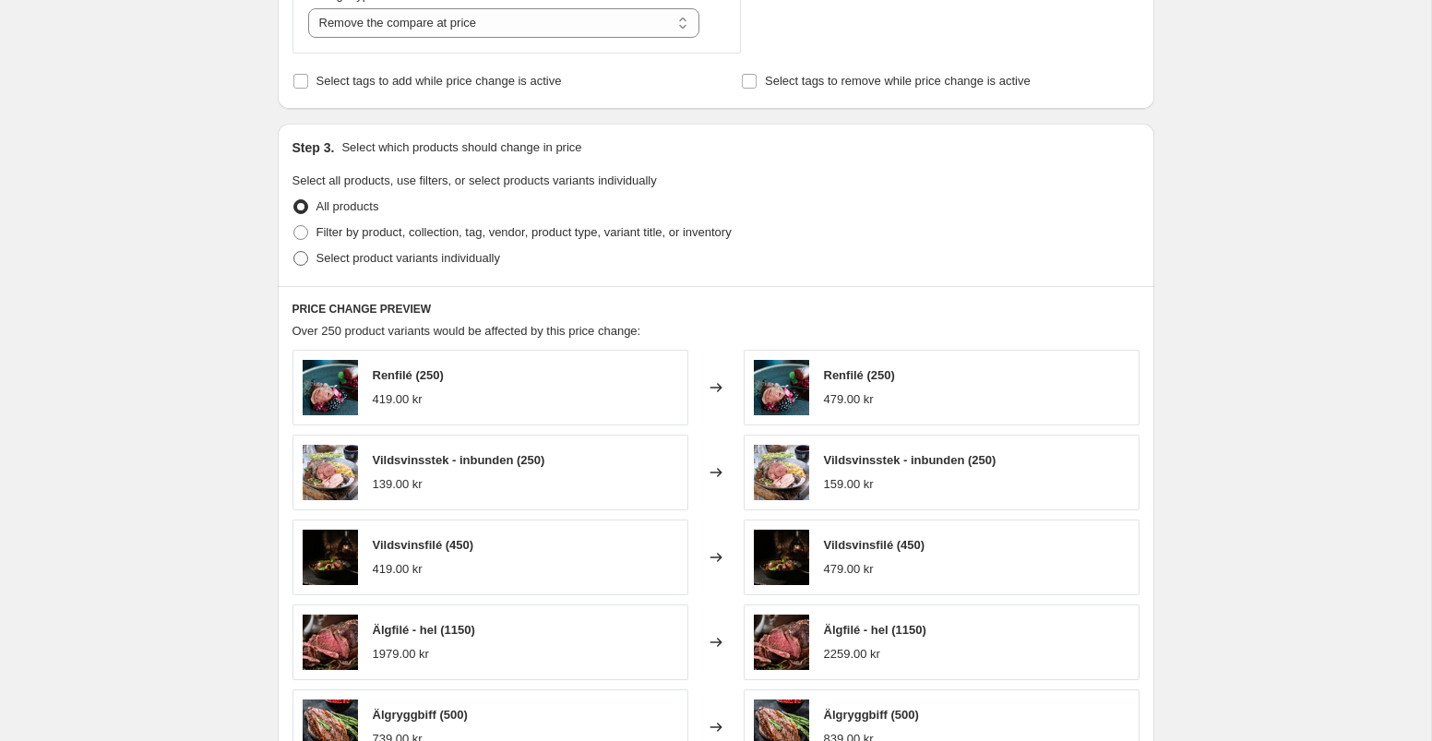
click at [301, 255] on span at bounding box center [300, 258] width 15 height 15
click at [294, 252] on input "Select product variants individually" at bounding box center [293, 251] width 1 height 1
radio input "true"
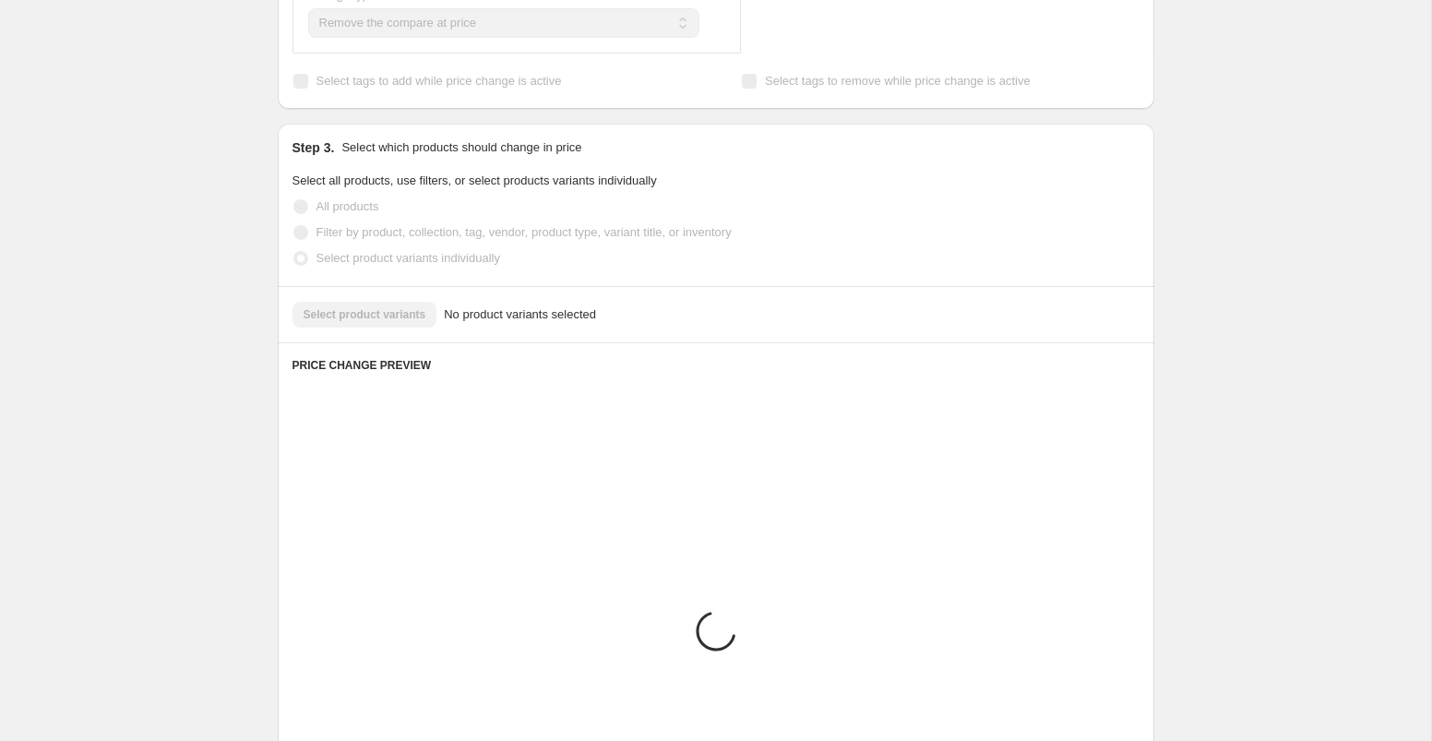
scroll to position [802, 0]
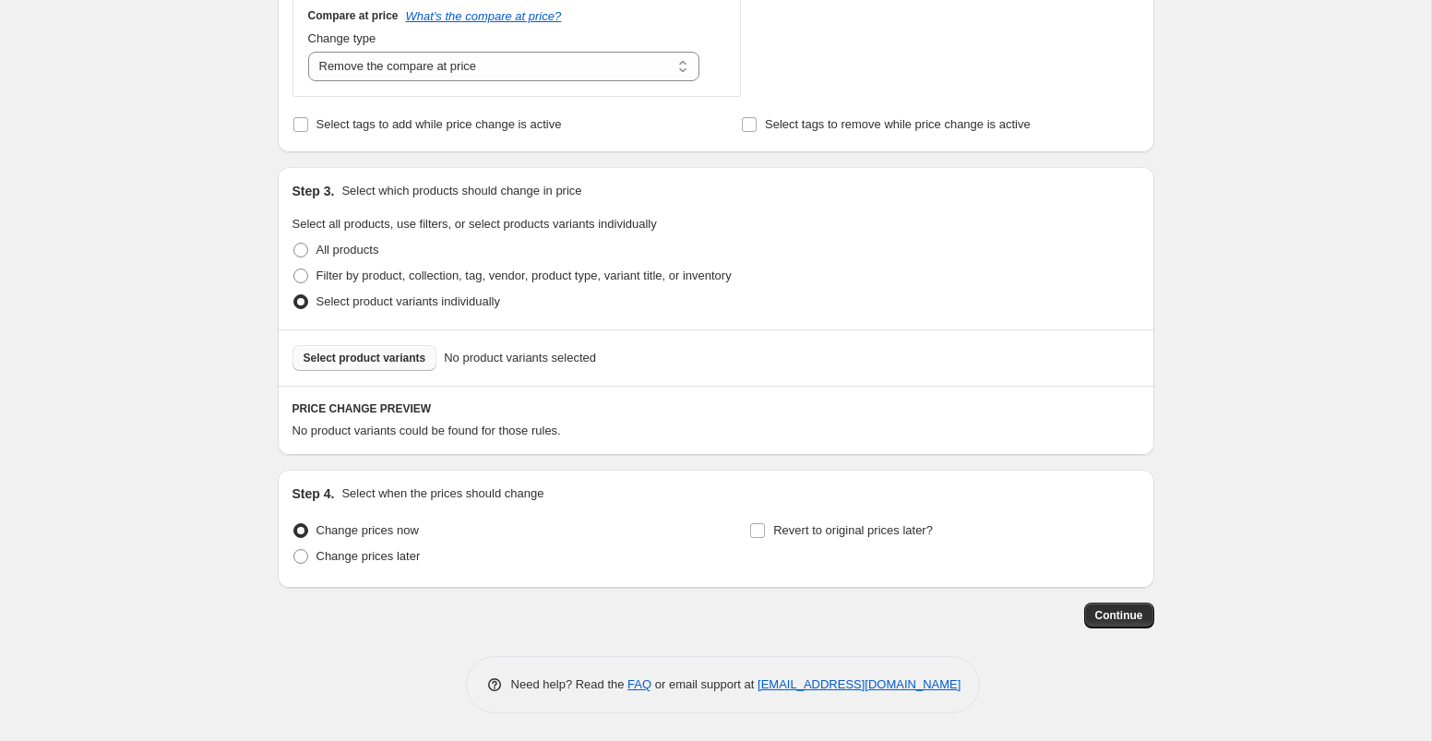
click at [354, 360] on span "Select product variants" at bounding box center [365, 358] width 123 height 15
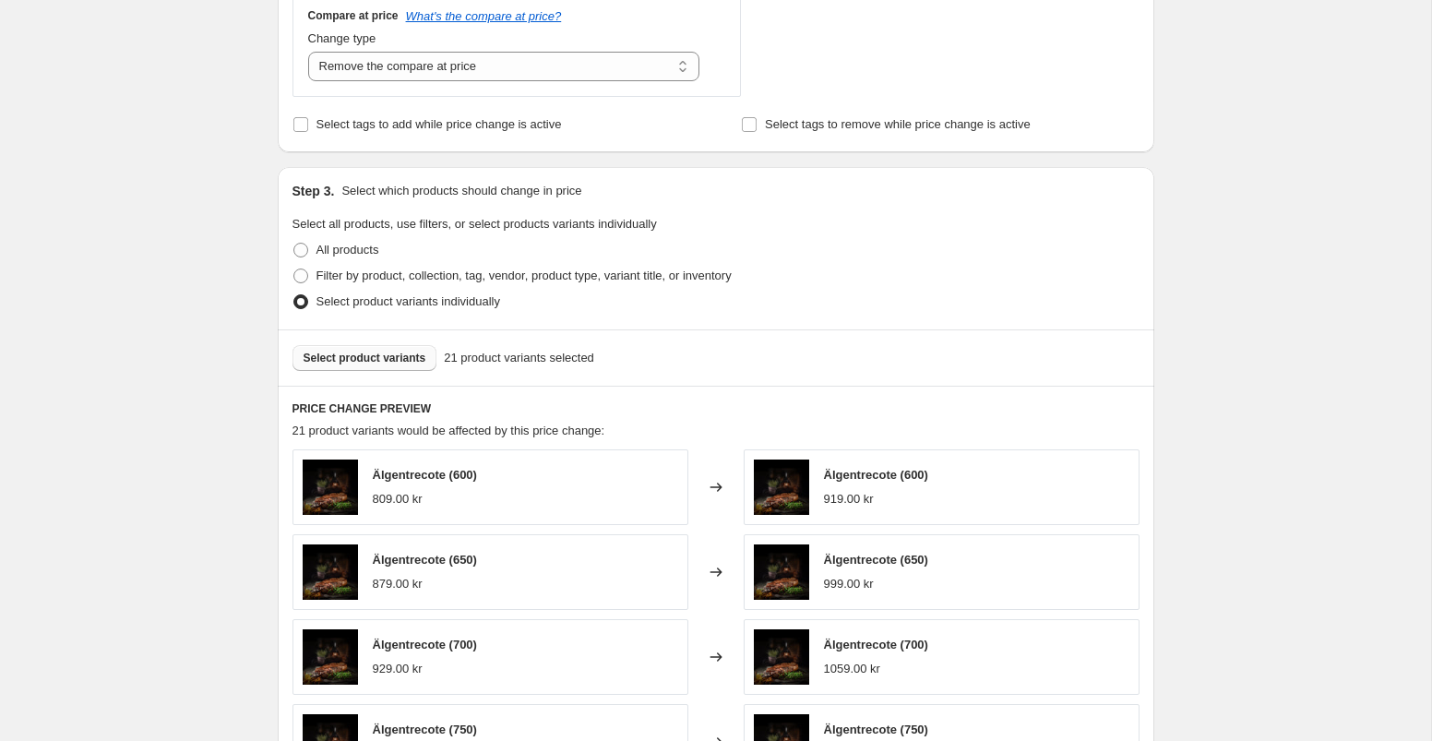
scroll to position [1267, 0]
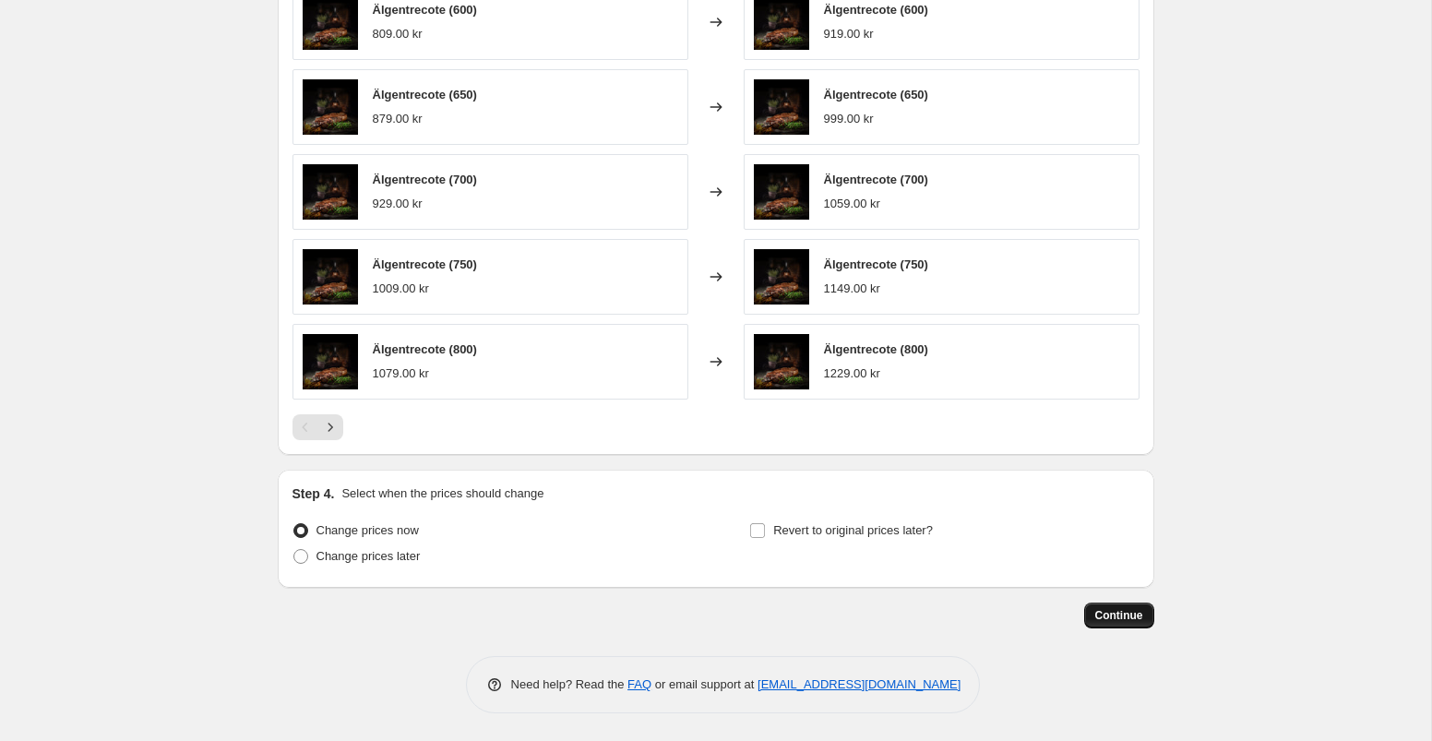
click at [1113, 613] on span "Continue" at bounding box center [1119, 615] width 48 height 15
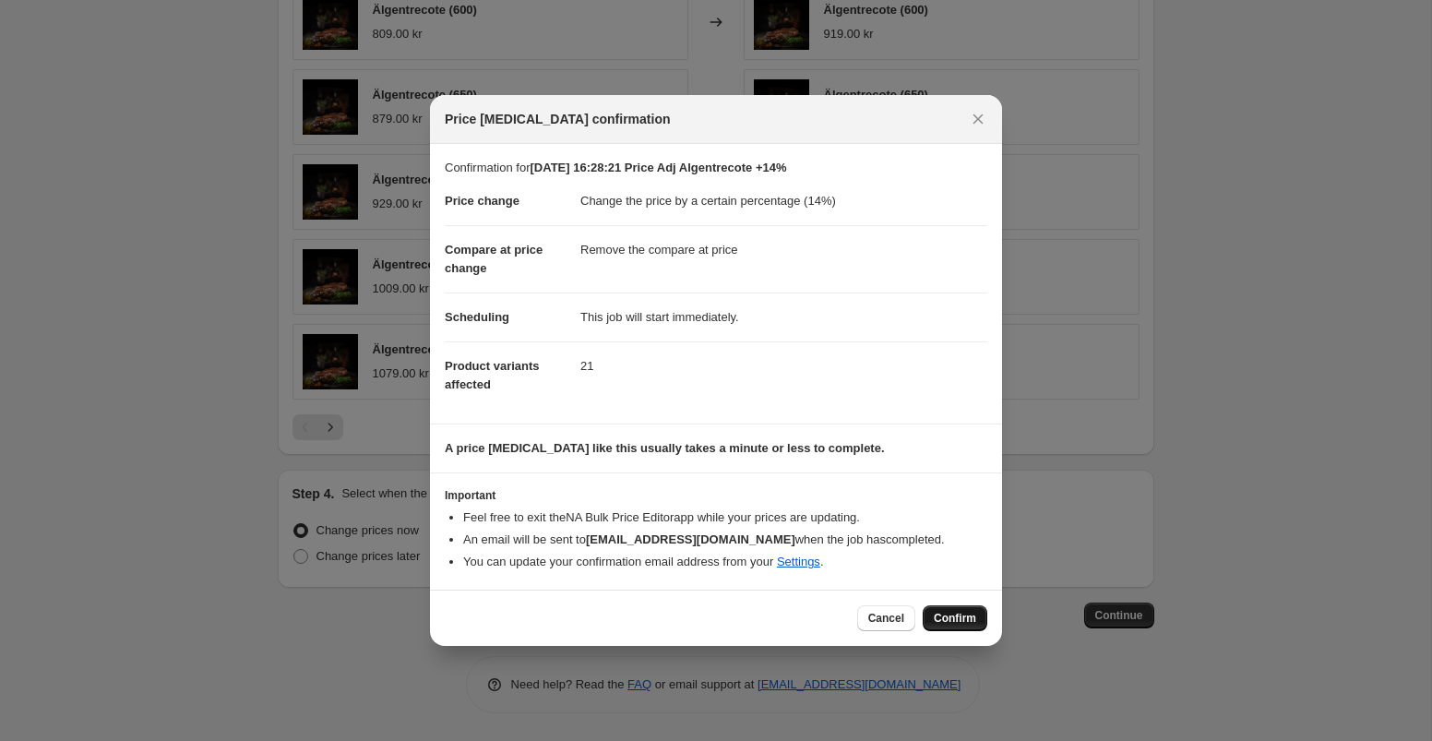
click at [946, 625] on span "Confirm" at bounding box center [955, 618] width 42 height 15
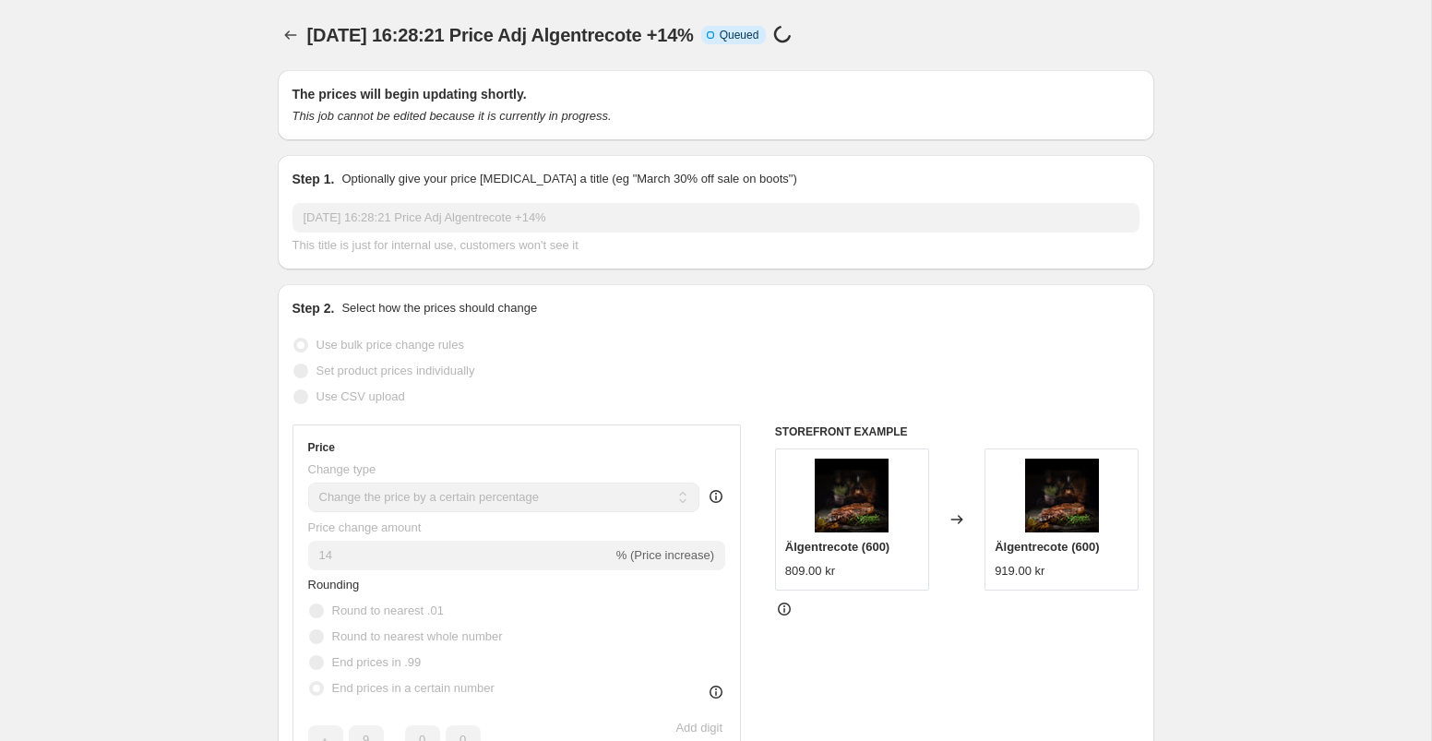
select select "percentage"
select select "remove"
